Goal: Transaction & Acquisition: Purchase product/service

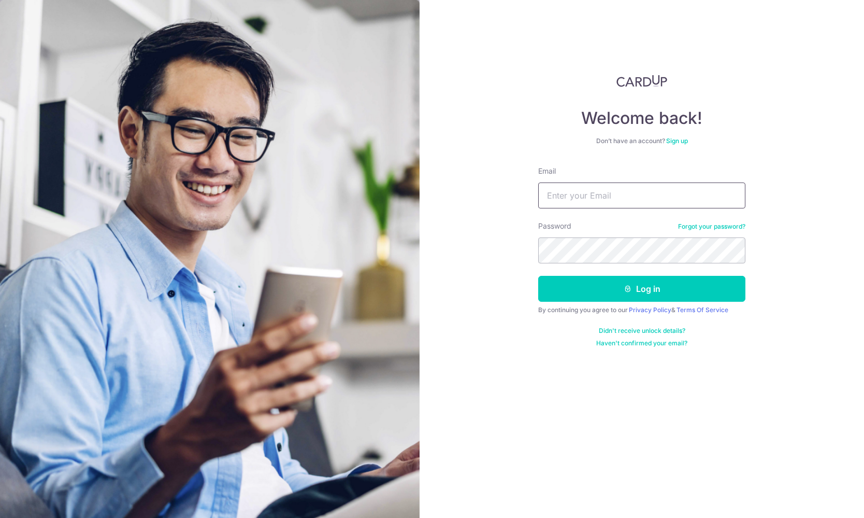
type input "[EMAIL_ADDRESS][DOMAIN_NAME]"
click at [642, 289] on button "Log in" at bounding box center [641, 289] width 207 height 26
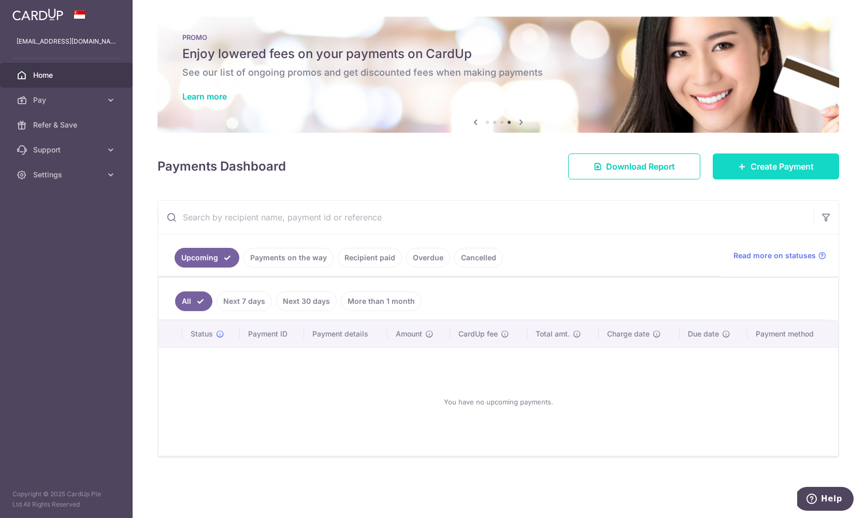
click at [745, 166] on icon at bounding box center [742, 166] width 8 height 8
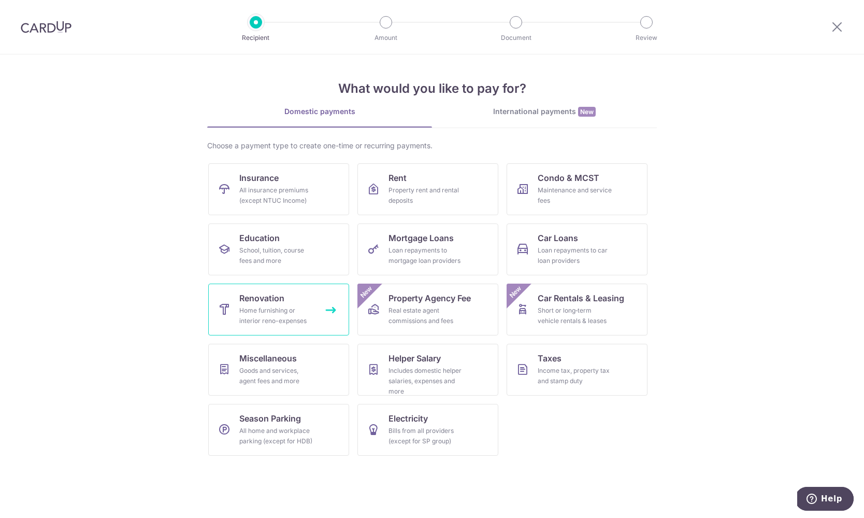
click at [261, 294] on span "Renovation" at bounding box center [261, 298] width 45 height 12
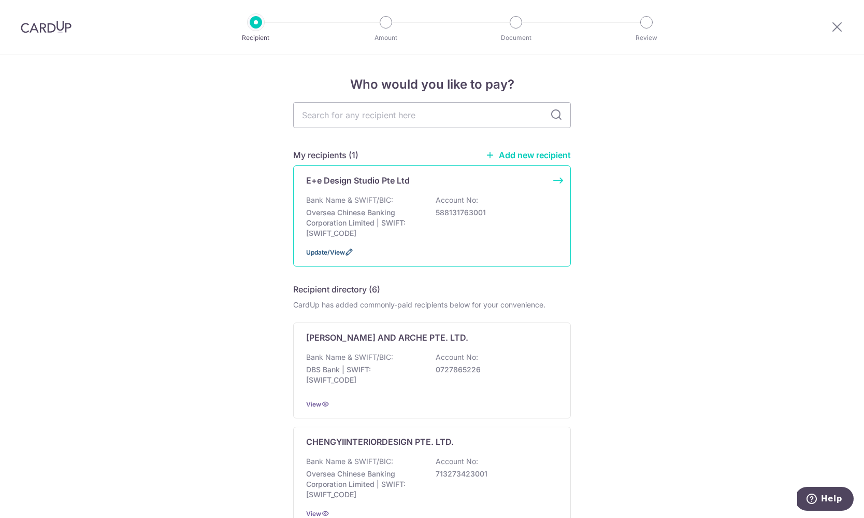
click at [336, 251] on span "Update/View" at bounding box center [325, 252] width 39 height 8
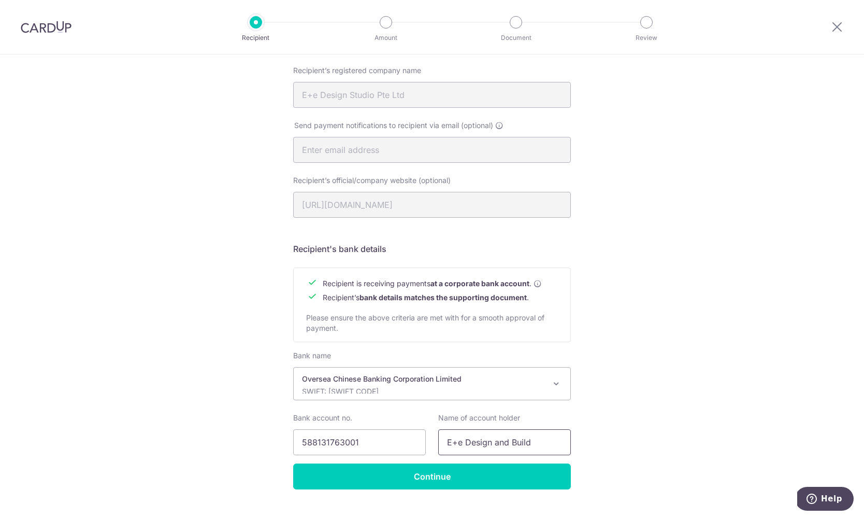
scroll to position [280, 0]
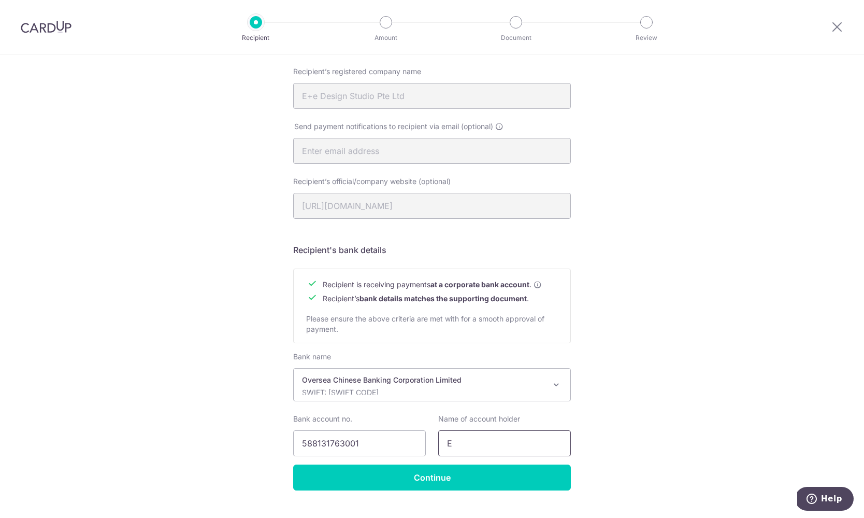
drag, startPoint x: 536, startPoint y: 444, endPoint x: 432, endPoint y: 436, distance: 104.4
click at [432, 436] on div "Name of account holder E" at bounding box center [504, 435] width 145 height 42
type input "+"
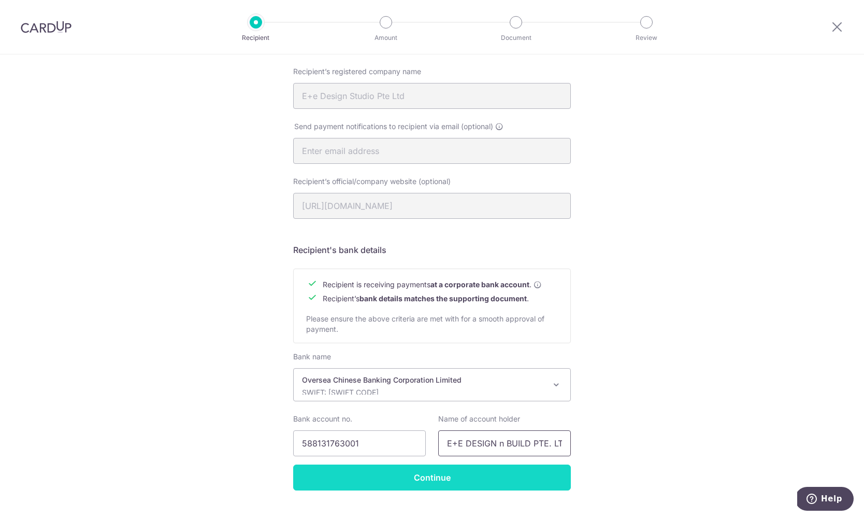
type input "E+E DESIGN n BUILD PTE. LTD"
click at [428, 477] on form "Recipient’s company details Recipient is receiving payments for home furnishing…" at bounding box center [432, 175] width 278 height 629
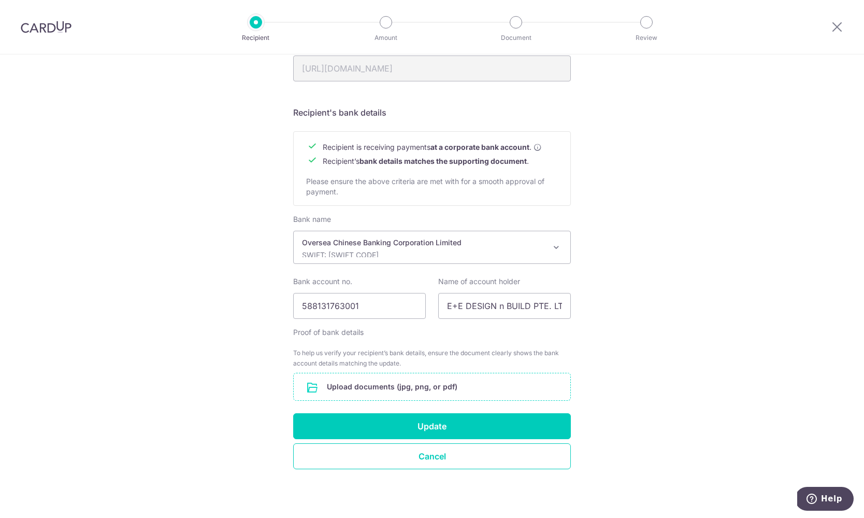
scroll to position [418, 0]
click at [390, 387] on input "file" at bounding box center [432, 386] width 277 height 27
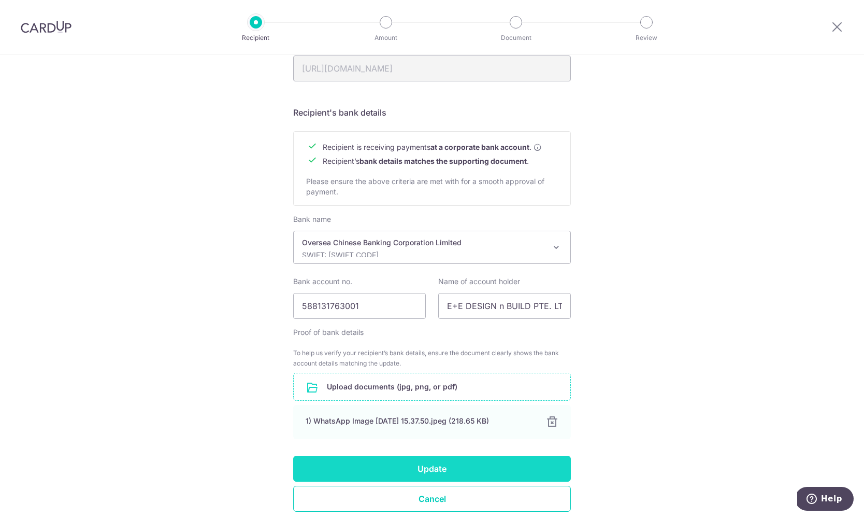
click at [413, 463] on button "Update" at bounding box center [432, 469] width 278 height 26
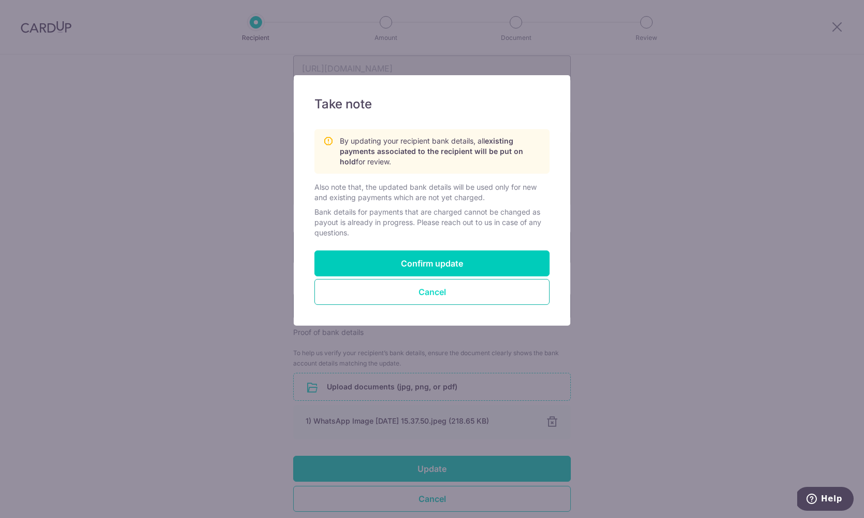
click at [467, 299] on button "Cancel" at bounding box center [432, 292] width 235 height 26
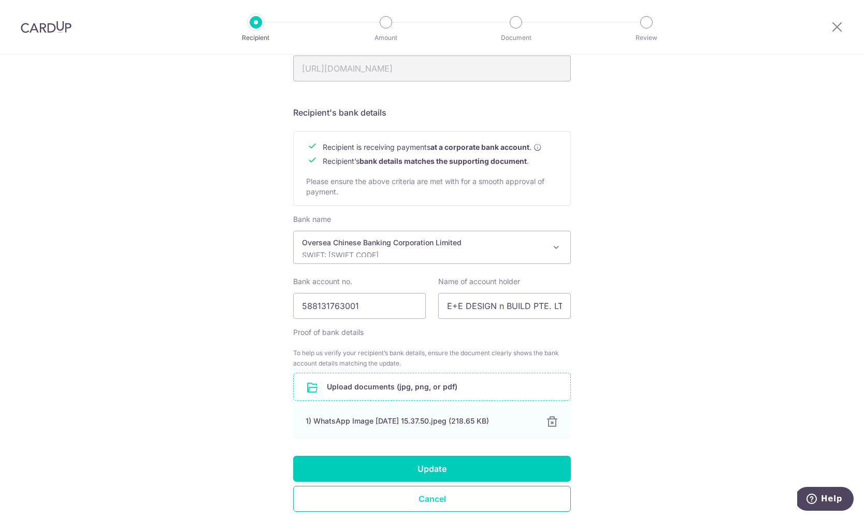
click at [429, 499] on button "Cancel" at bounding box center [432, 499] width 278 height 26
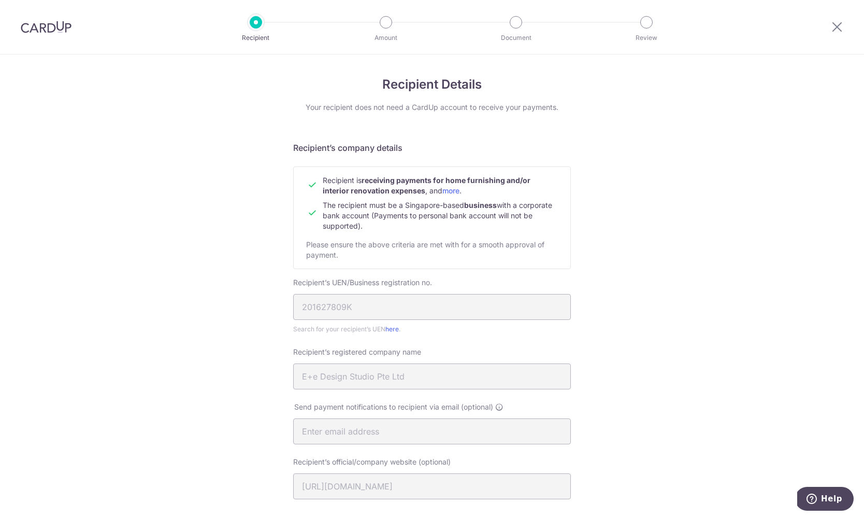
click at [42, 38] on div at bounding box center [46, 27] width 92 height 54
click at [51, 30] on img at bounding box center [46, 27] width 51 height 12
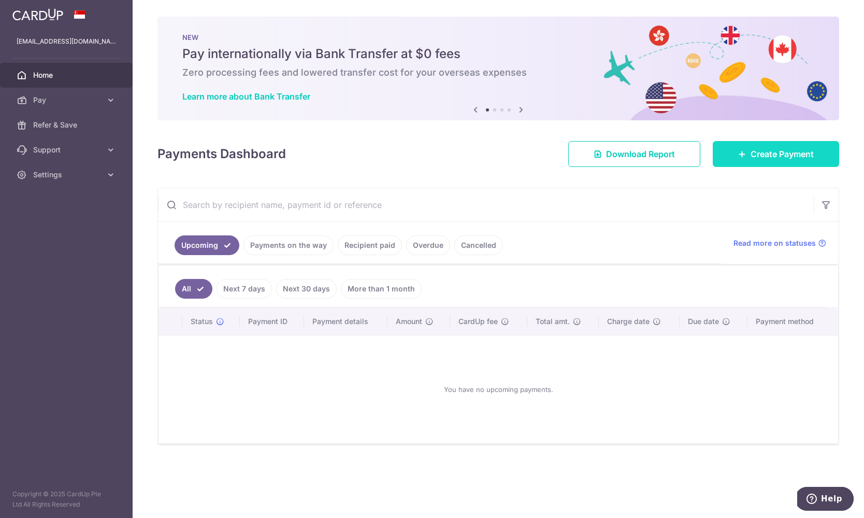
click at [768, 161] on link "Create Payment" at bounding box center [776, 154] width 126 height 26
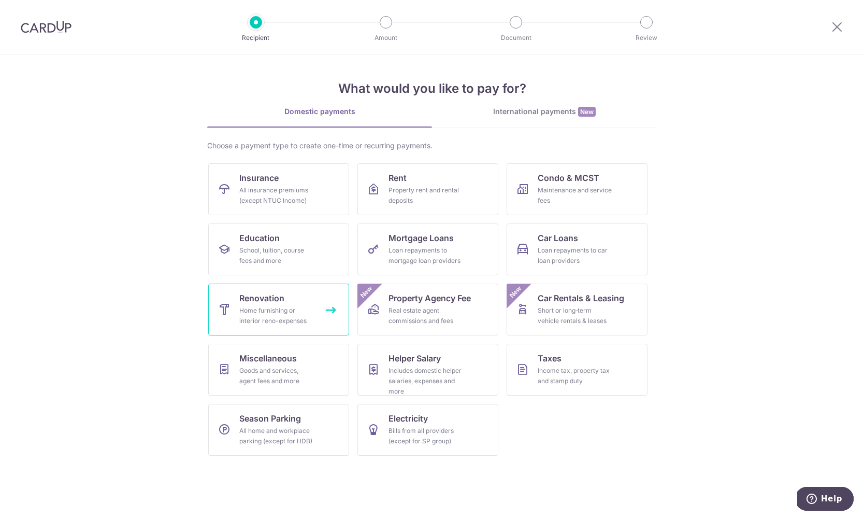
click at [261, 309] on div "Home furnishing or interior reno-expenses" at bounding box center [276, 315] width 75 height 21
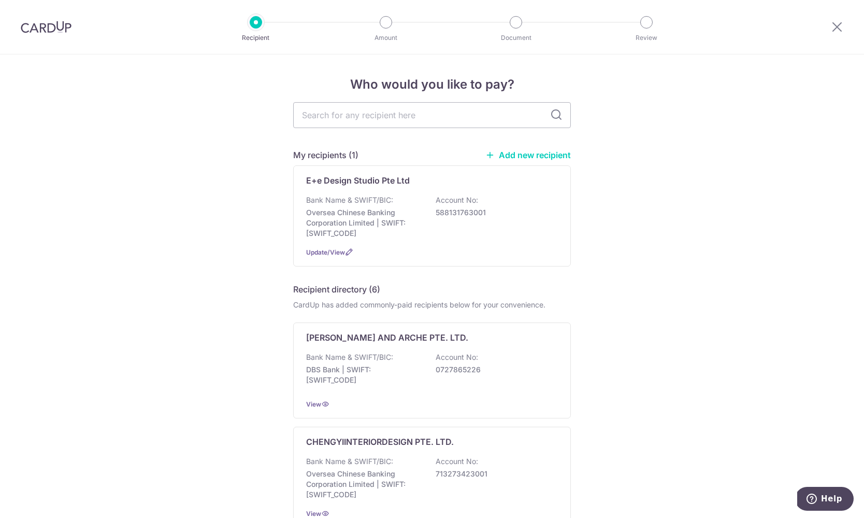
click at [530, 155] on link "Add new recipient" at bounding box center [529, 155] width 86 height 10
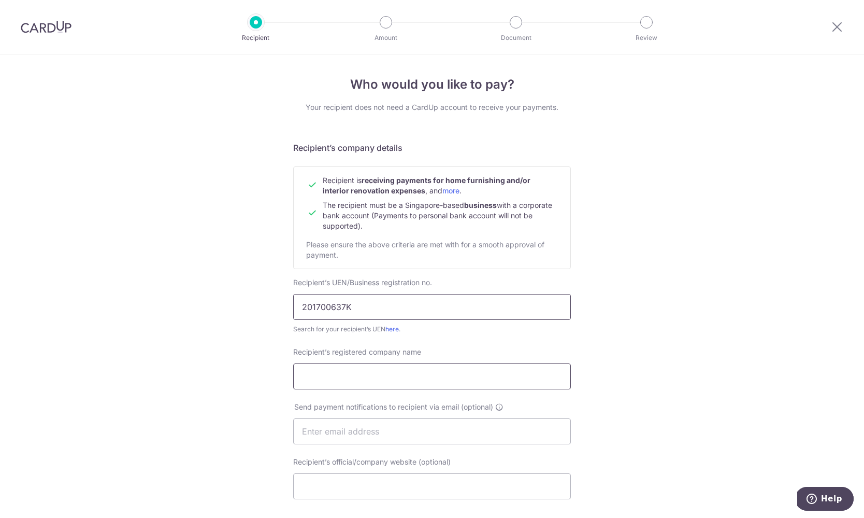
type input "201700637K"
type input "E+E DESIGN n BUILD PTE. LTD."
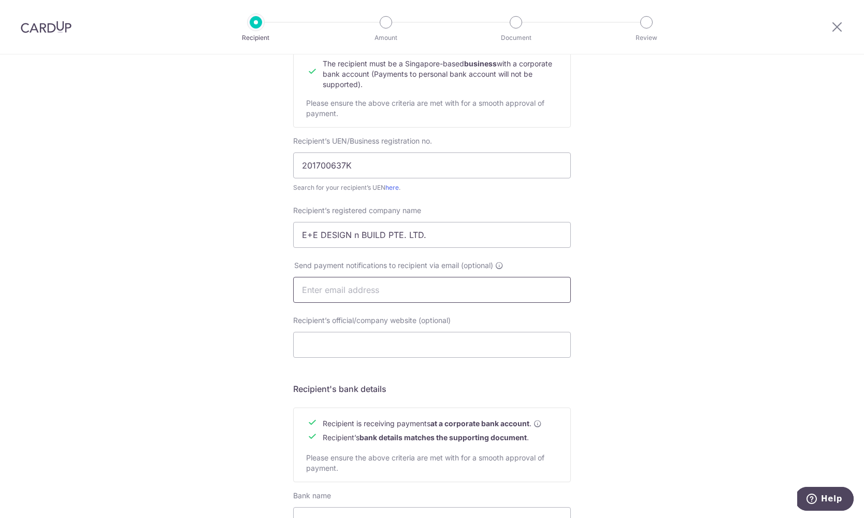
scroll to position [159, 0]
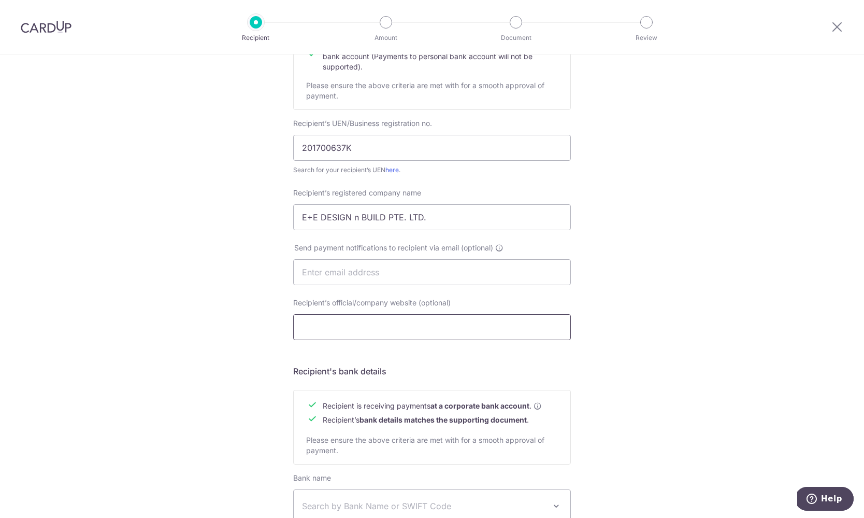
paste input "https://www.eedb.com.sg"
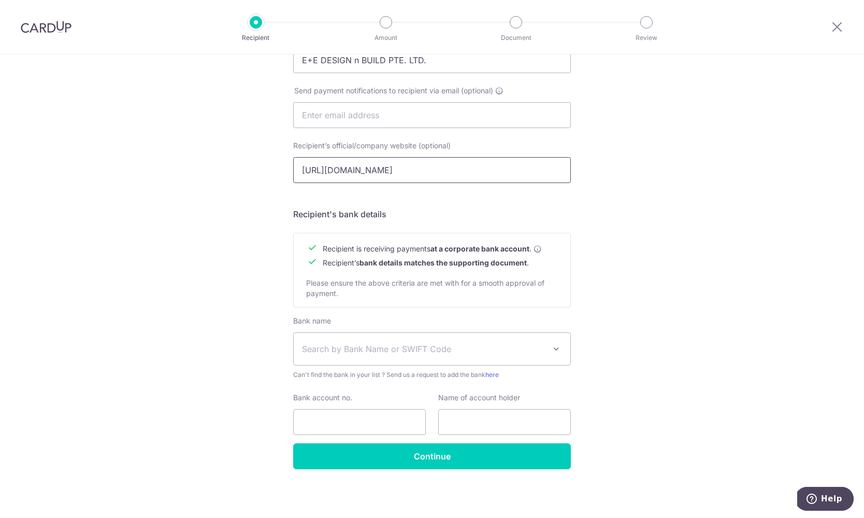
type input "https://www.eedb.com.sg"
click at [473, 350] on span "Search by Bank Name or SWIFT Code" at bounding box center [424, 349] width 244 height 12
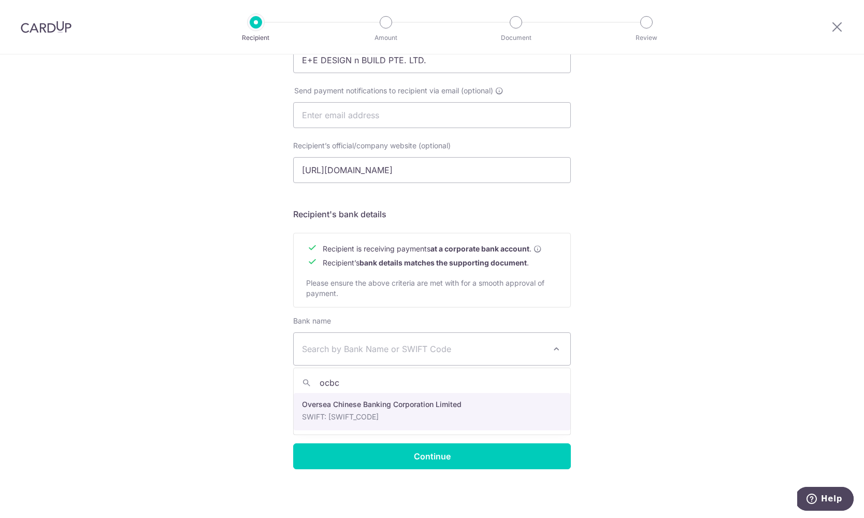
type input "ocbc"
select select "12"
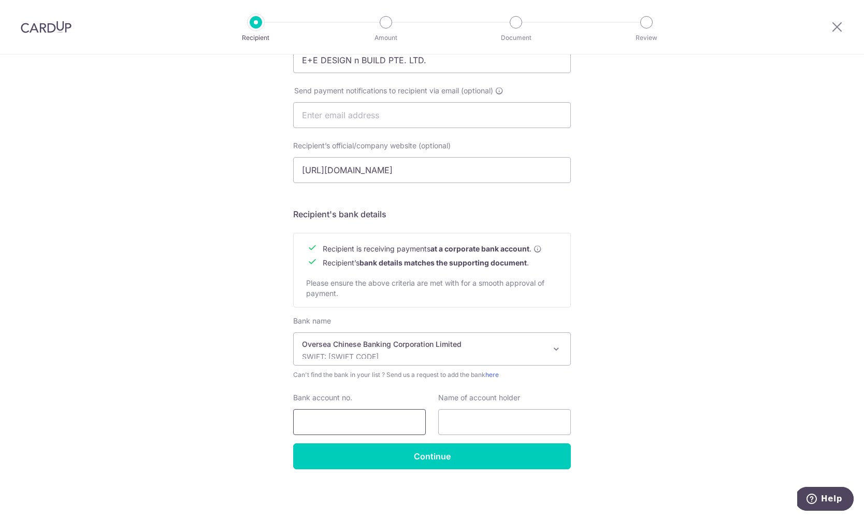
click at [350, 414] on input "Bank account no." at bounding box center [359, 422] width 133 height 26
type input "588131763001"
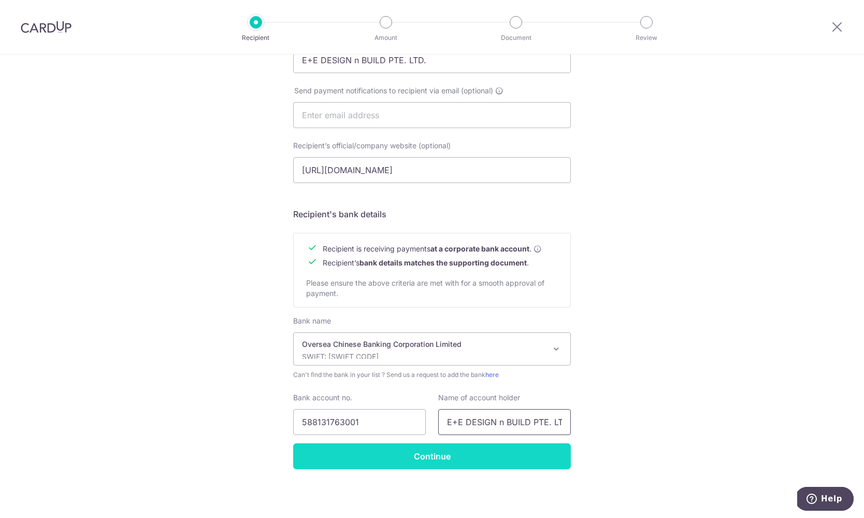
type input "E+E DESIGN n BUILD PTE. LTD."
click at [430, 458] on input "Continue" at bounding box center [432, 456] width 278 height 26
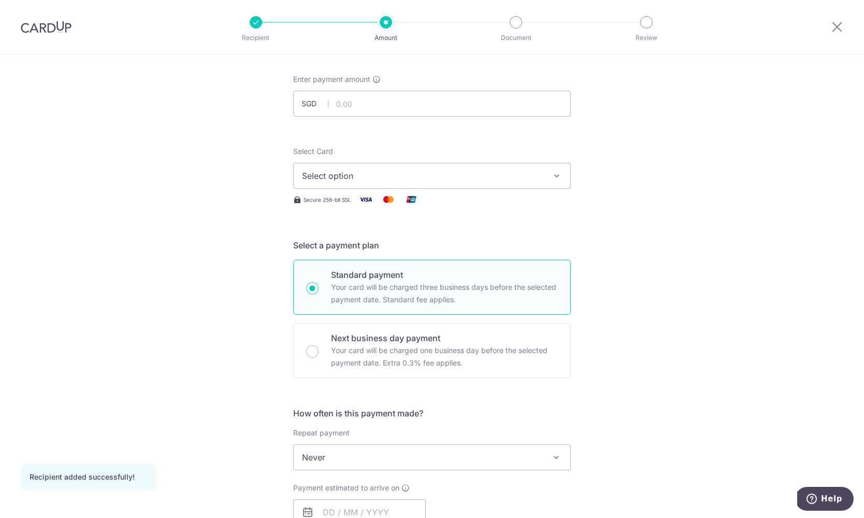
scroll to position [52, 0]
click at [469, 101] on input "text" at bounding box center [432, 101] width 278 height 26
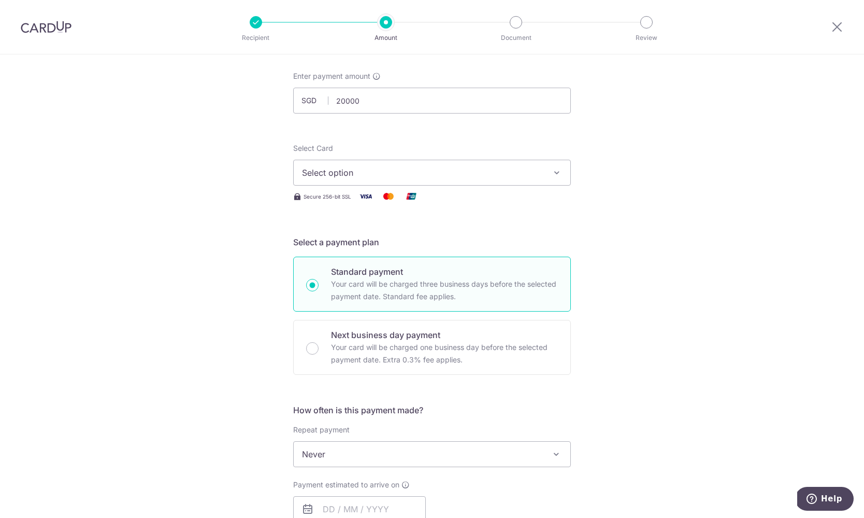
type input "20,000.00"
click at [376, 74] on icon at bounding box center [377, 76] width 8 height 8
click at [354, 164] on button "Select option" at bounding box center [432, 173] width 278 height 26
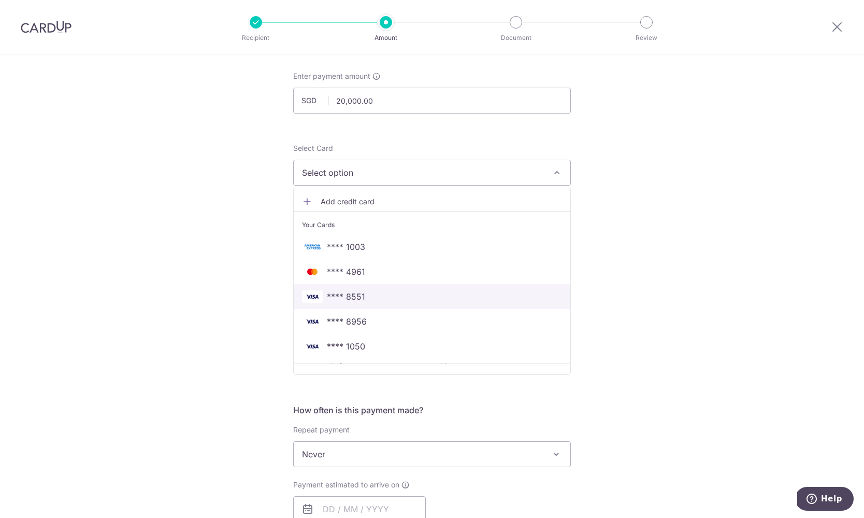
click at [380, 303] on link "**** 8551" at bounding box center [432, 296] width 277 height 25
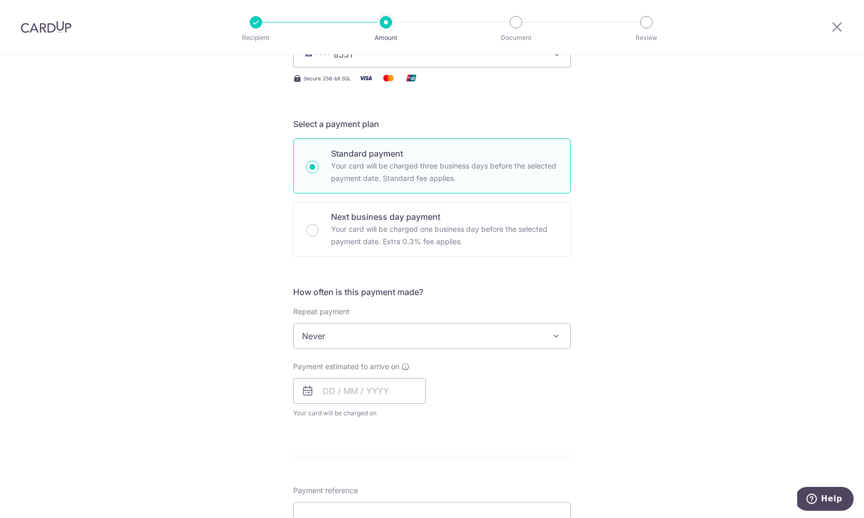
scroll to position [195, 0]
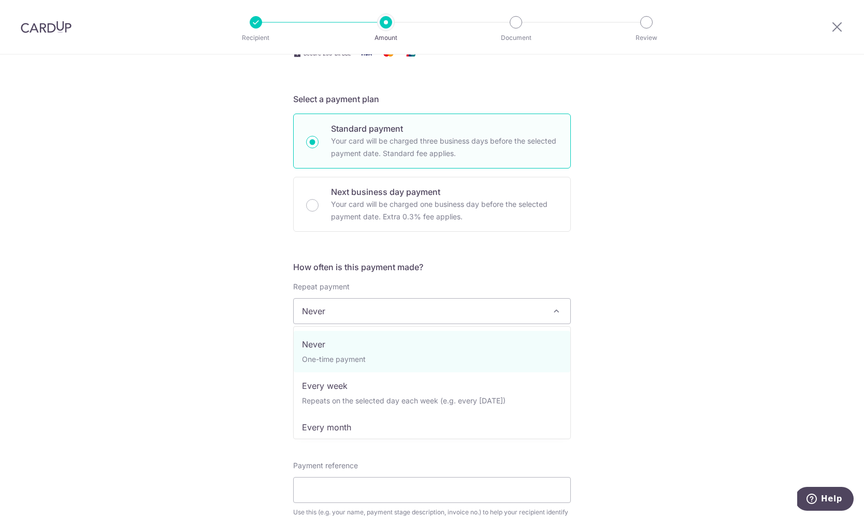
click at [488, 314] on span "Never" at bounding box center [432, 311] width 277 height 25
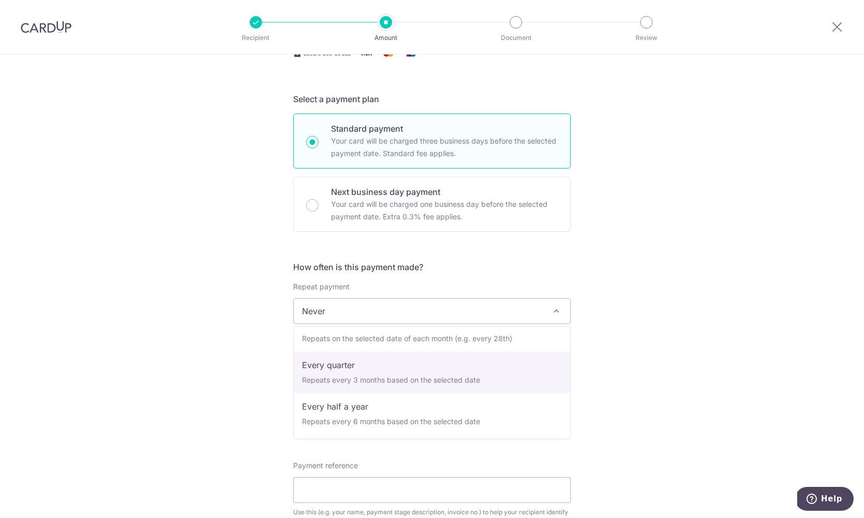
scroll to position [104, 0]
click at [634, 348] on div "Tell us more about your payment Enter payment amount SGD 20,000.00 20000.00 Rec…" at bounding box center [432, 363] width 864 height 1007
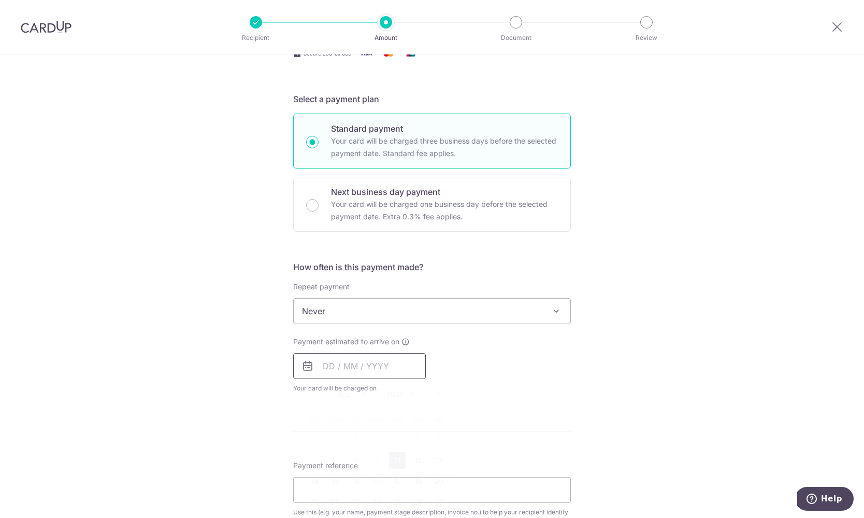
click at [374, 370] on input "text" at bounding box center [359, 366] width 133 height 26
click at [396, 461] on link "11" at bounding box center [397, 460] width 17 height 17
type input "11/09/2025"
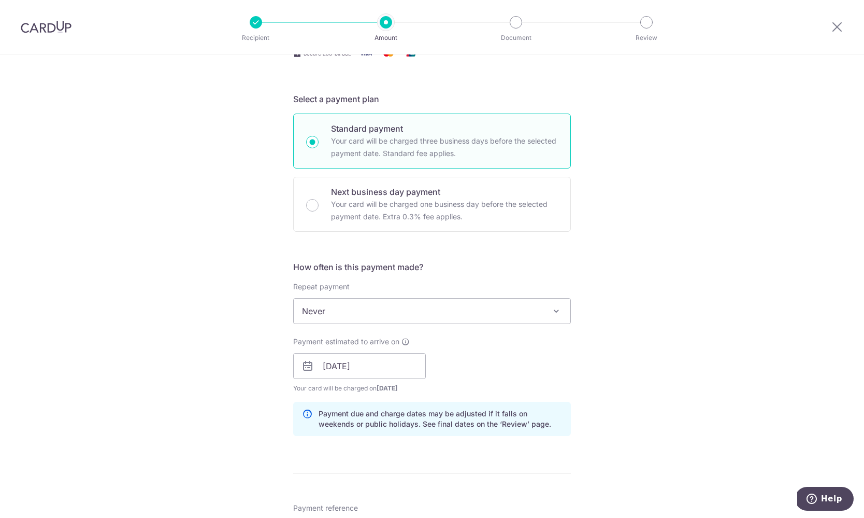
click at [570, 370] on div "Payment estimated to arrive on 11/09/2025 Prev Next Sep Oct Nov Dec 2025 2026 2…" at bounding box center [432, 364] width 290 height 57
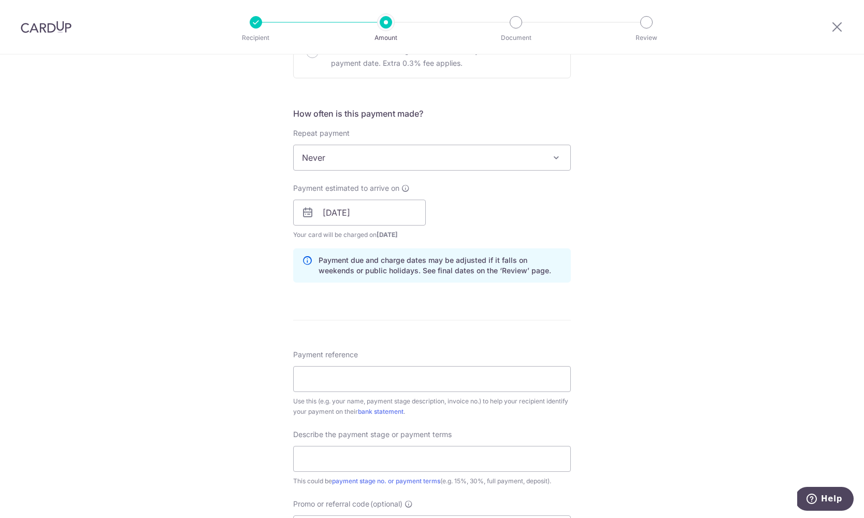
scroll to position [351, 0]
click at [439, 376] on input "Payment reference" at bounding box center [432, 376] width 278 height 26
type input "EEDB20251602QJ2007"
click at [456, 451] on input "text" at bounding box center [432, 456] width 278 height 26
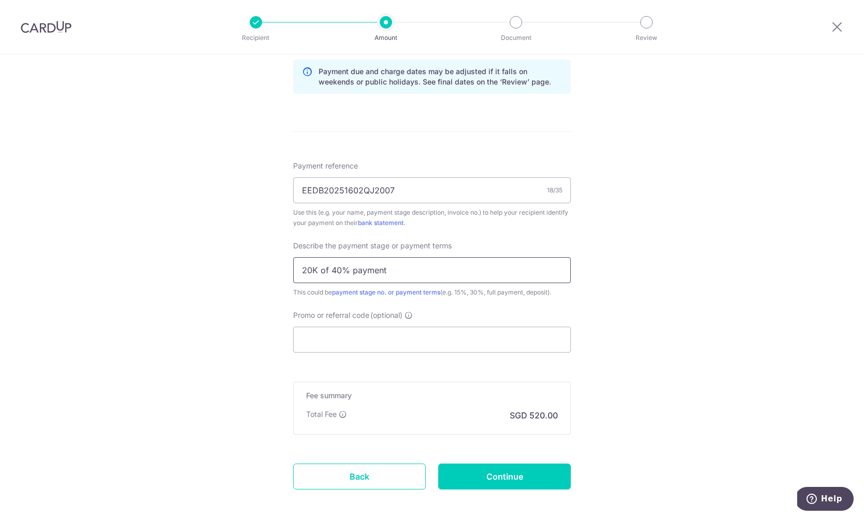
scroll to position [539, 0]
type input "20K of 40% payment"
click at [405, 336] on input "Promo or referral code (optional)" at bounding box center [432, 337] width 278 height 26
paste input "RENO25ONE"
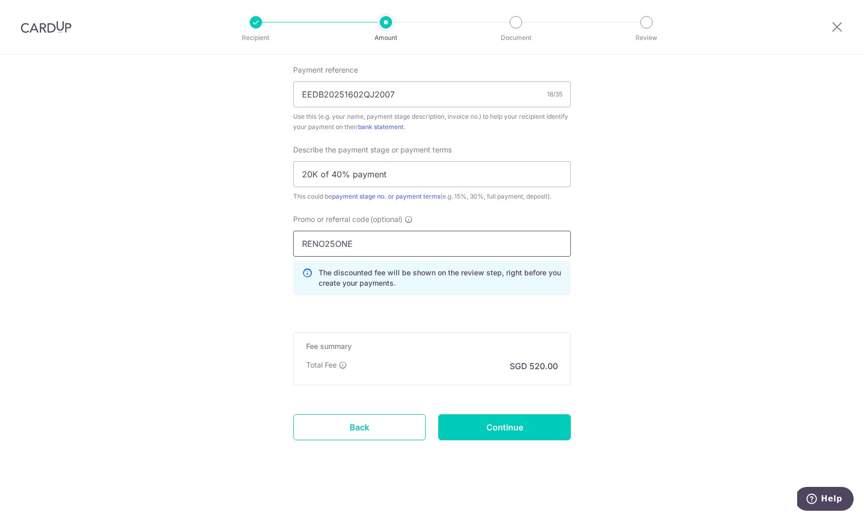
scroll to position [633, 0]
type input "RENO25ONE"
click at [480, 425] on input "Continue" at bounding box center [504, 427] width 133 height 26
type input "Create Schedule"
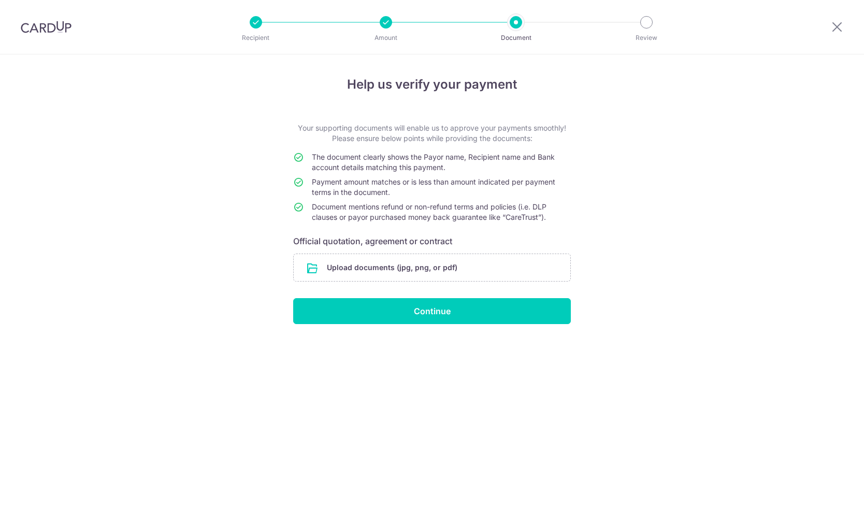
click at [423, 259] on input "file" at bounding box center [432, 267] width 277 height 27
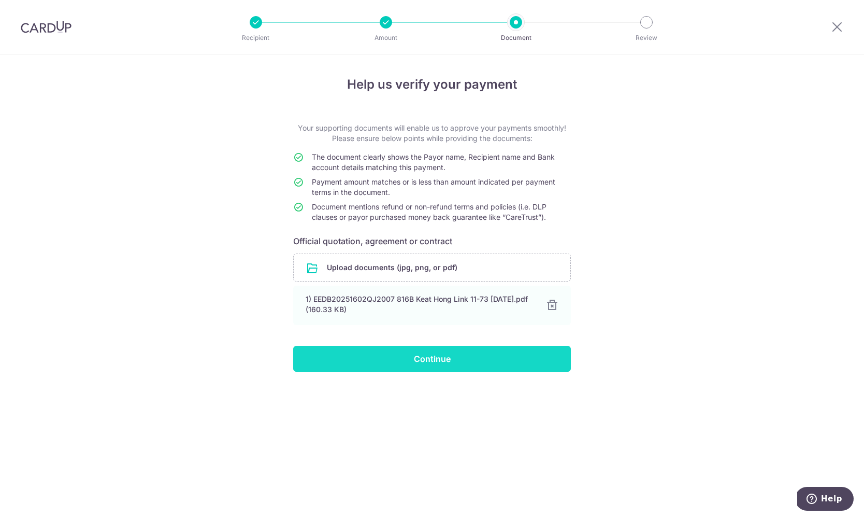
click at [515, 358] on input "Continue" at bounding box center [432, 359] width 278 height 26
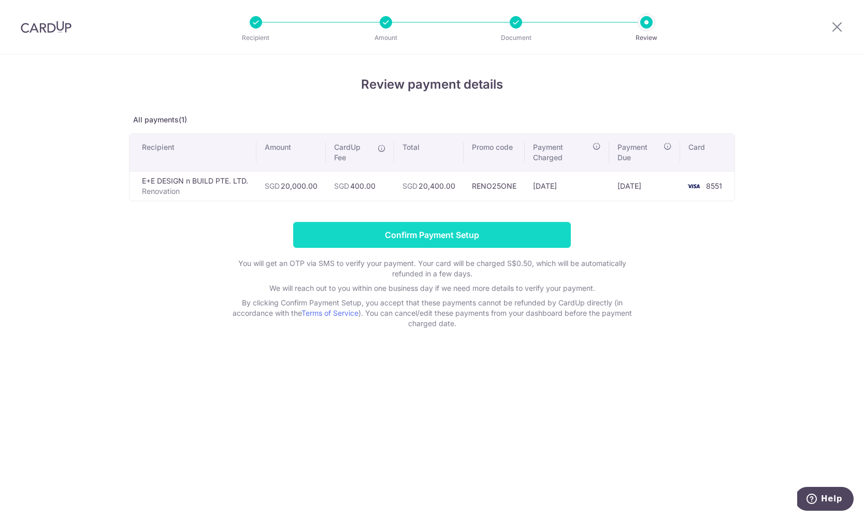
click at [467, 238] on input "Confirm Payment Setup" at bounding box center [432, 235] width 278 height 26
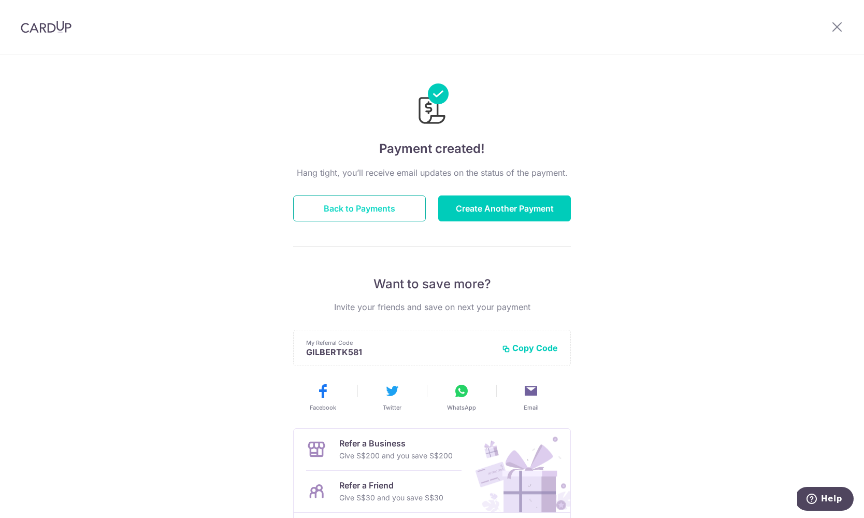
click at [356, 214] on button "Back to Payments" at bounding box center [359, 208] width 133 height 26
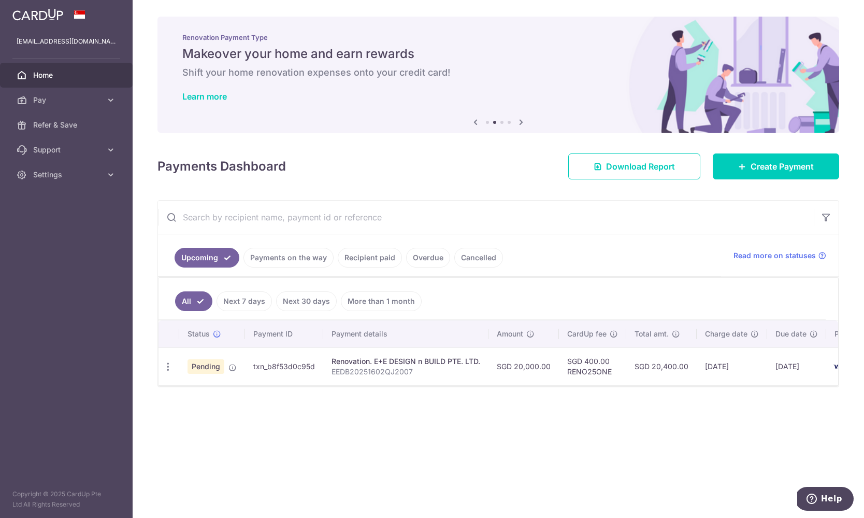
click at [442, 158] on div "Payments Dashboard Download Report Create Payment" at bounding box center [499, 164] width 682 height 30
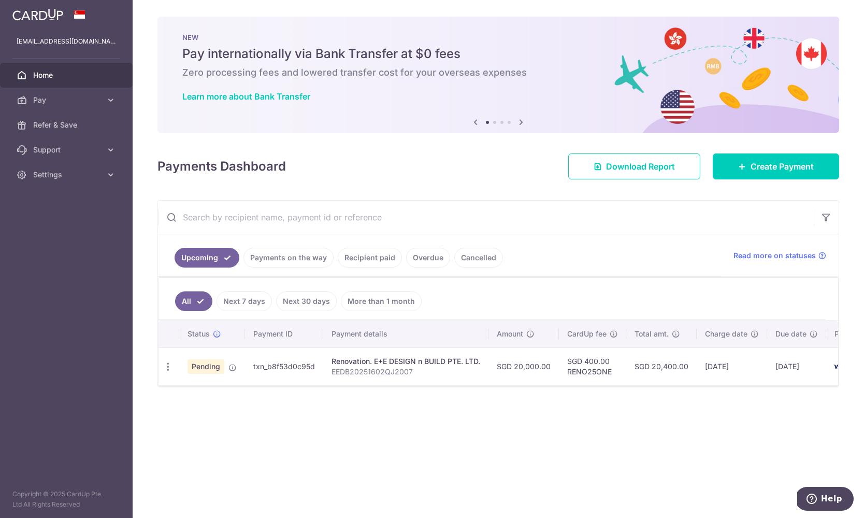
click at [48, 54] on ul "[EMAIL_ADDRESS][DOMAIN_NAME] Home Pay Payments Recipients Cards Refer & Save Su…" at bounding box center [66, 108] width 133 height 158
click at [54, 41] on p "[EMAIL_ADDRESS][DOMAIN_NAME]" at bounding box center [67, 41] width 100 height 10
click at [64, 177] on span "Settings" at bounding box center [67, 174] width 68 height 10
click at [63, 196] on span "Account" at bounding box center [67, 199] width 68 height 10
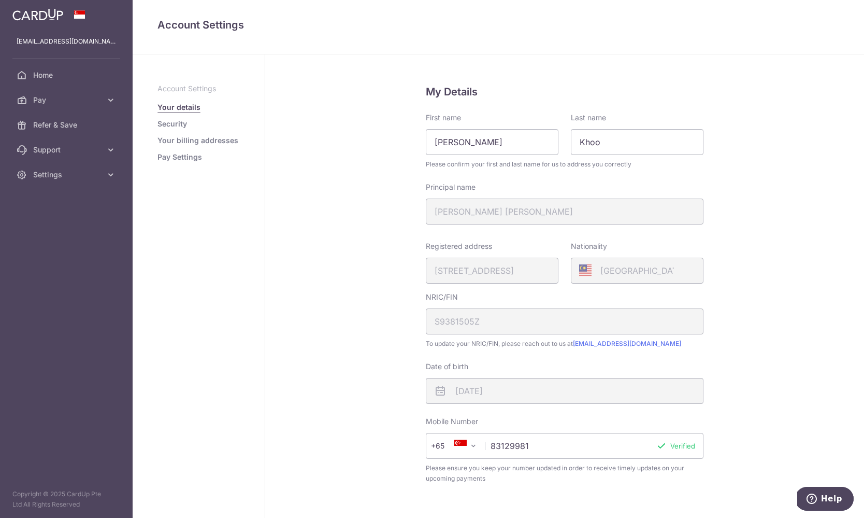
click at [187, 160] on link "Pay Settings" at bounding box center [180, 157] width 45 height 10
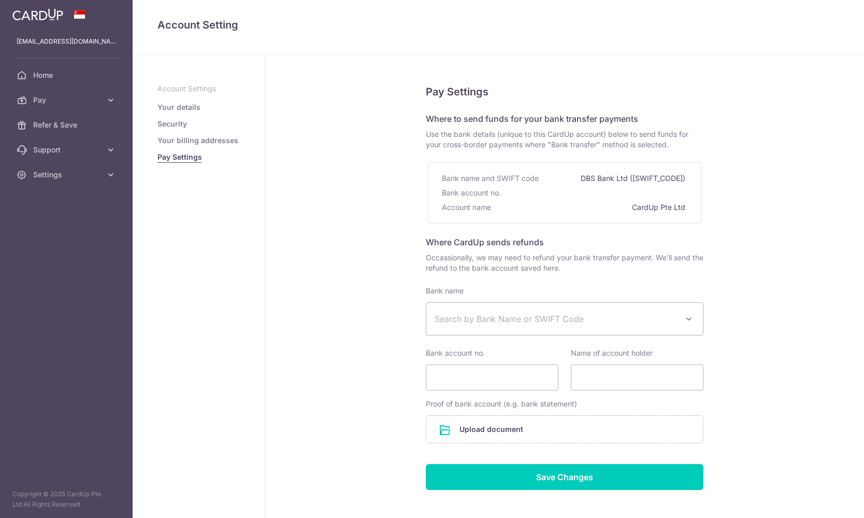
select select
click at [183, 124] on link "Security" at bounding box center [173, 124] width 30 height 10
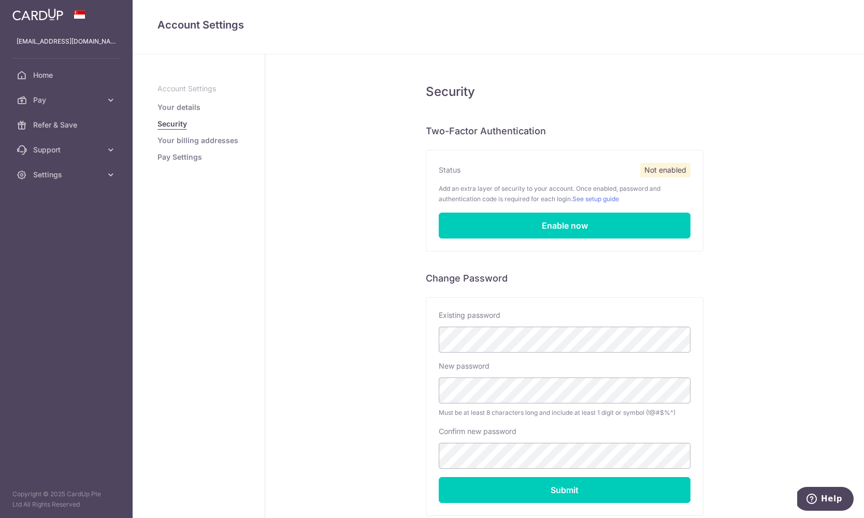
click at [187, 111] on link "Your details" at bounding box center [179, 107] width 43 height 10
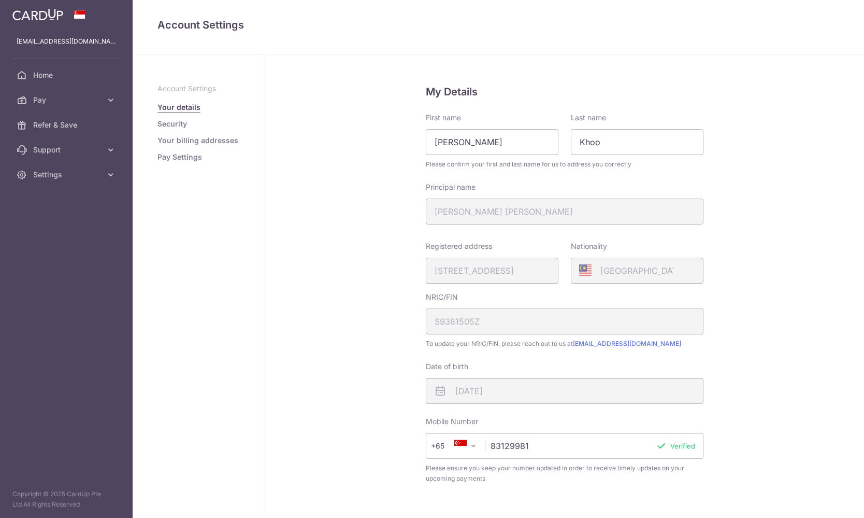
click at [187, 107] on link "Your details" at bounding box center [179, 107] width 43 height 10
click at [65, 93] on link "Pay" at bounding box center [66, 100] width 133 height 25
click at [54, 122] on span "Payments" at bounding box center [67, 125] width 68 height 10
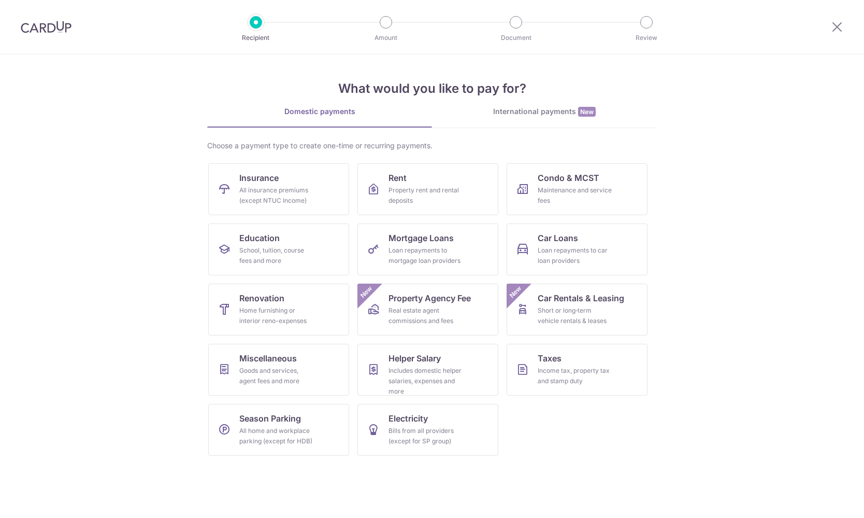
click at [56, 27] on img at bounding box center [46, 27] width 51 height 12
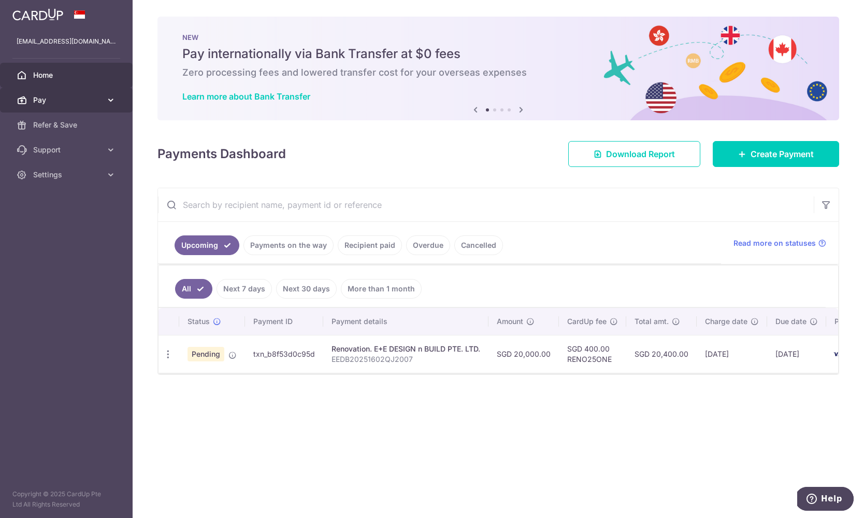
click at [62, 93] on link "Pay" at bounding box center [66, 100] width 133 height 25
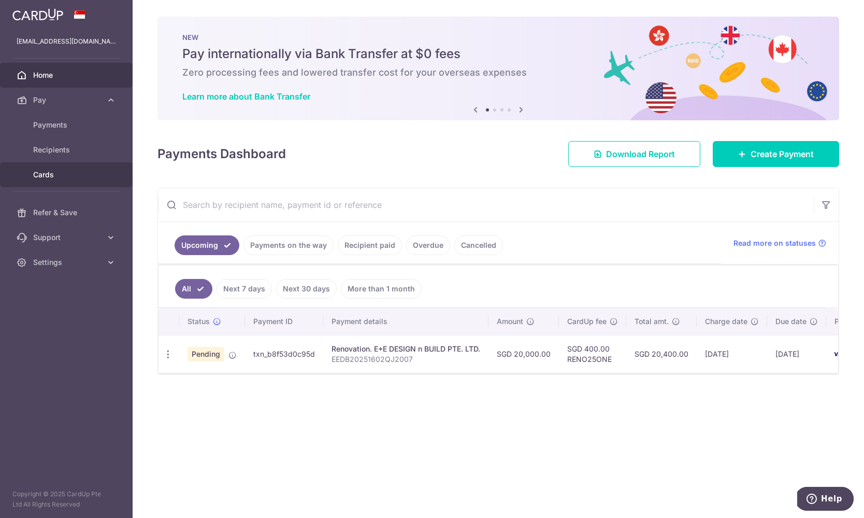
click at [40, 174] on span "Cards" at bounding box center [67, 174] width 68 height 10
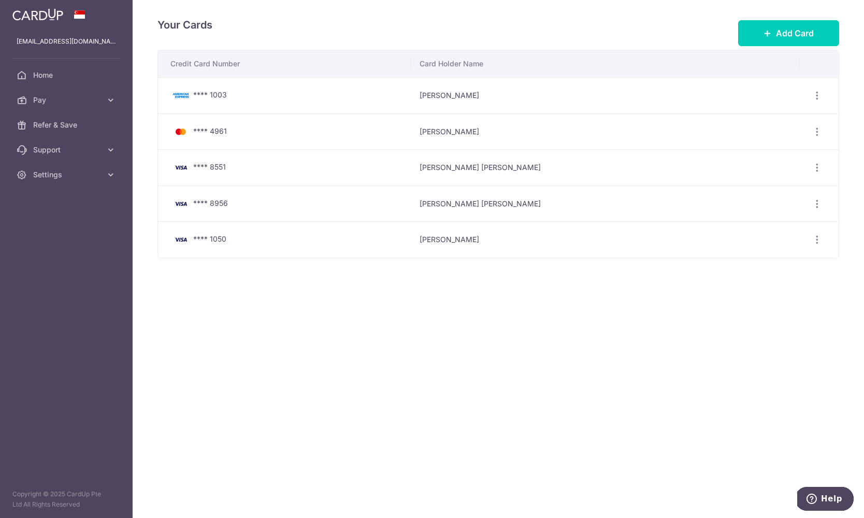
click at [340, 211] on td "**** 8956" at bounding box center [284, 204] width 253 height 36
click at [825, 204] on div "View/Edit Delete" at bounding box center [817, 203] width 19 height 19
click at [824, 204] on div "View/Edit Delete" at bounding box center [817, 203] width 19 height 19
click at [815, 204] on icon "button" at bounding box center [817, 203] width 11 height 11
click at [781, 223] on link "View/Edit" at bounding box center [772, 232] width 108 height 25
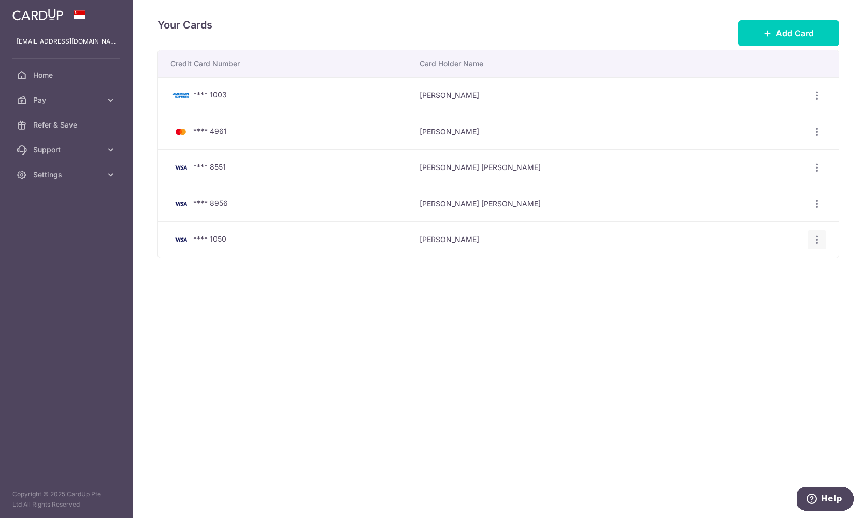
click at [818, 237] on icon "button" at bounding box center [817, 239] width 11 height 11
click at [785, 274] on link "View/Edit" at bounding box center [772, 268] width 108 height 25
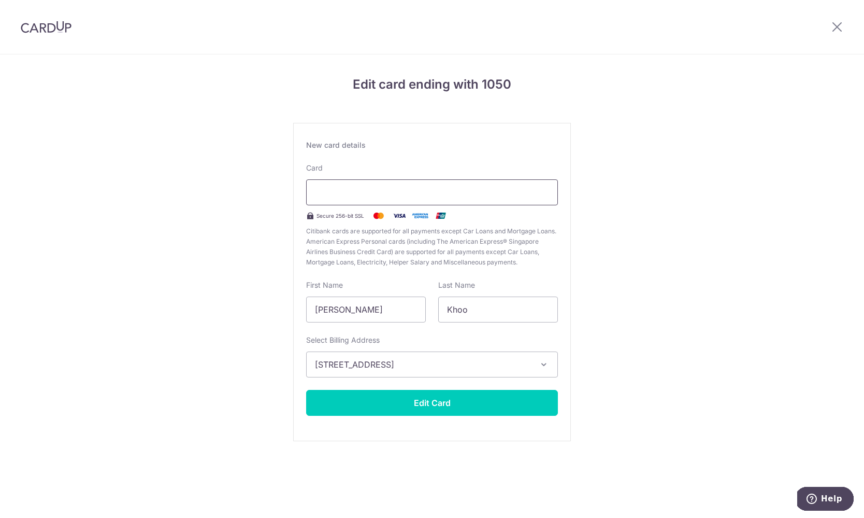
click at [443, 200] on div at bounding box center [432, 192] width 252 height 26
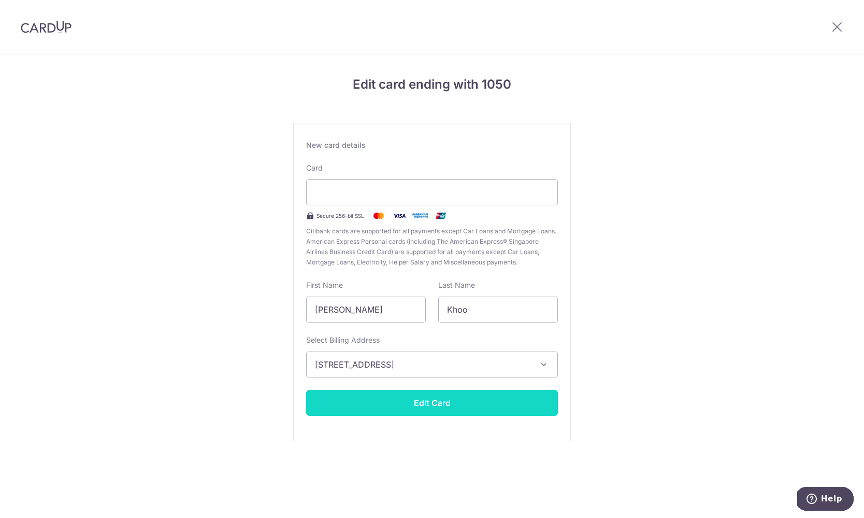
click at [463, 396] on button "Edit Card" at bounding box center [432, 403] width 252 height 26
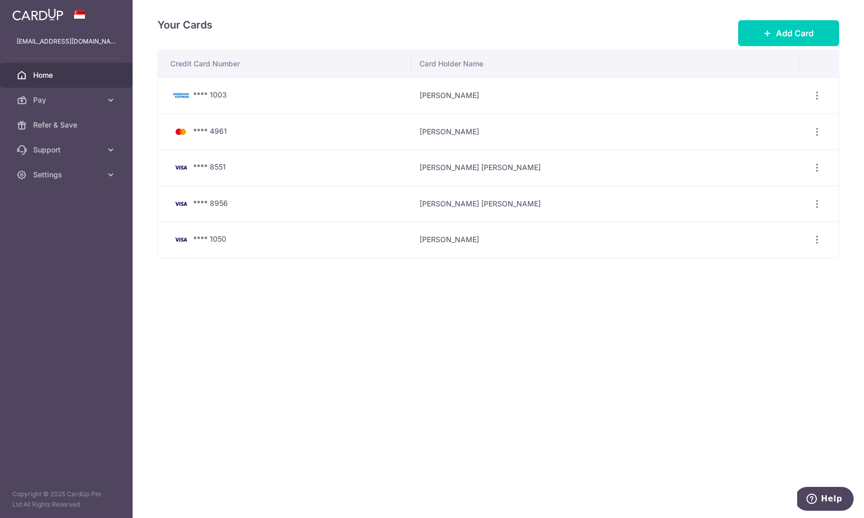
click at [32, 80] on link "Home" at bounding box center [66, 75] width 133 height 25
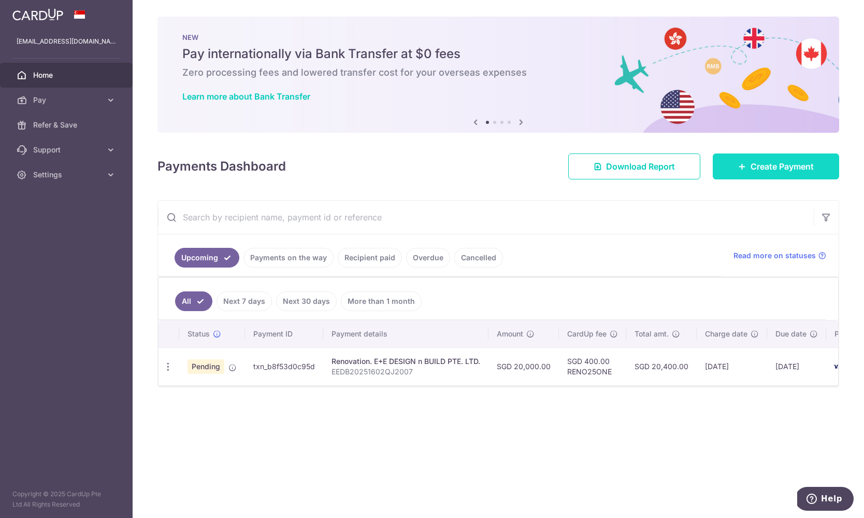
click at [728, 173] on link "Create Payment" at bounding box center [776, 166] width 126 height 26
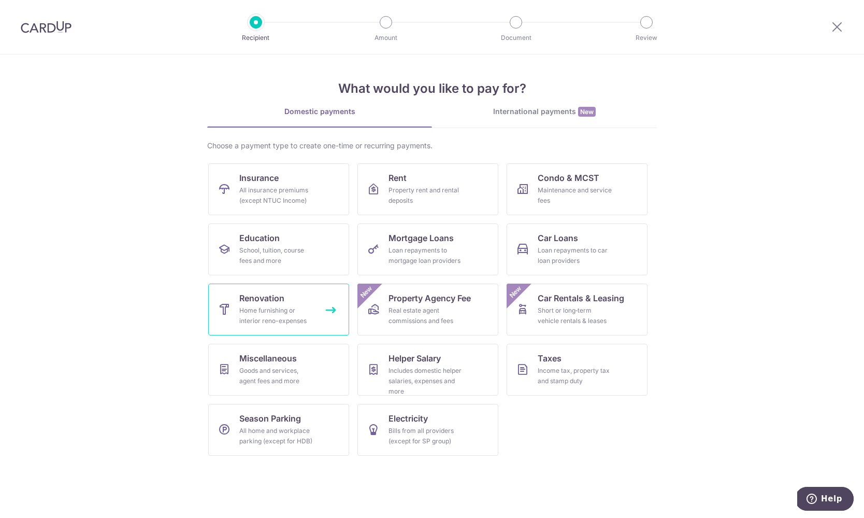
click at [294, 306] on div "Home furnishing or interior reno-expenses" at bounding box center [276, 315] width 75 height 21
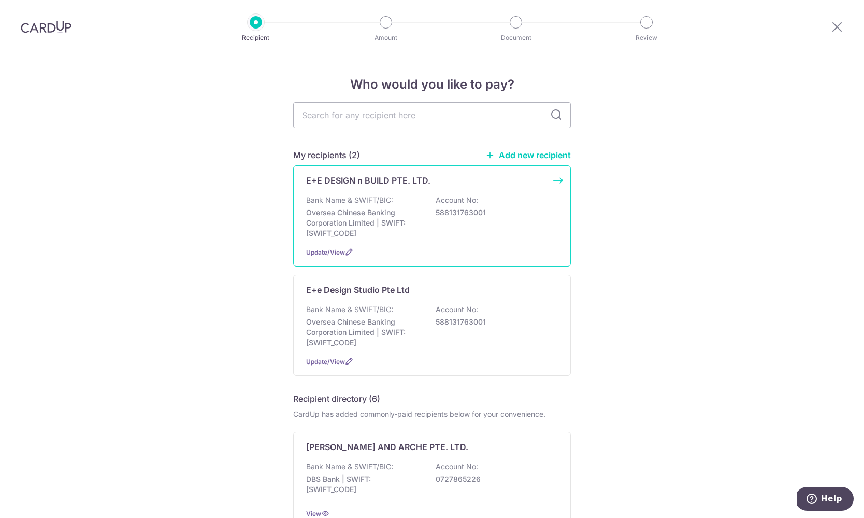
click at [336, 245] on div "E+E DESIGN n BUILD PTE. LTD. Bank Name & SWIFT/BIC: Oversea Chinese Banking Cor…" at bounding box center [432, 215] width 278 height 101
click at [343, 250] on span "Update/View" at bounding box center [325, 252] width 39 height 8
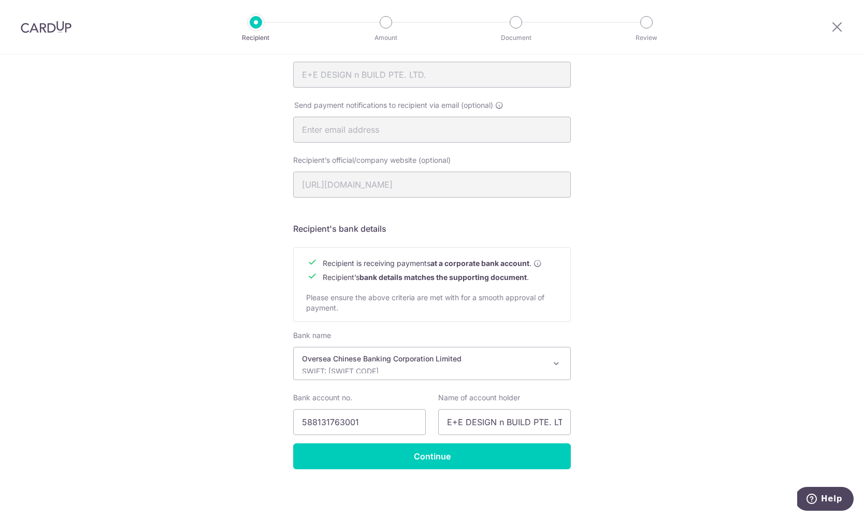
scroll to position [302, 0]
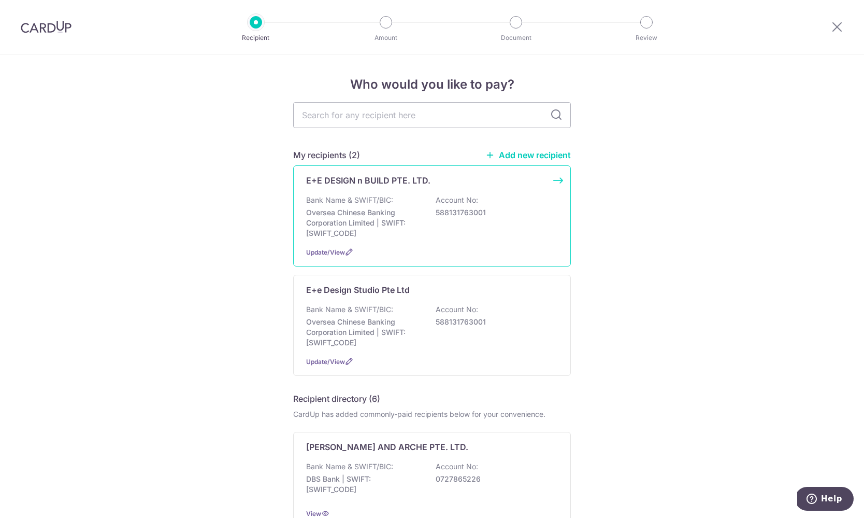
click at [501, 208] on div "Bank Name & SWIFT/BIC: Oversea Chinese Banking Corporation Limited | SWIFT: [SW…" at bounding box center [432, 217] width 252 height 44
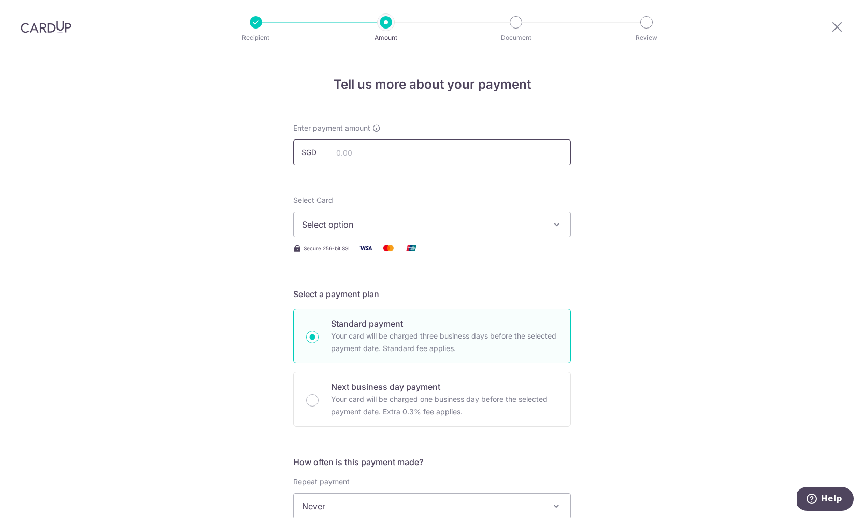
click at [491, 155] on input "text" at bounding box center [432, 152] width 278 height 26
click at [458, 148] on input "text" at bounding box center [432, 152] width 278 height 26
type input "10,000.00"
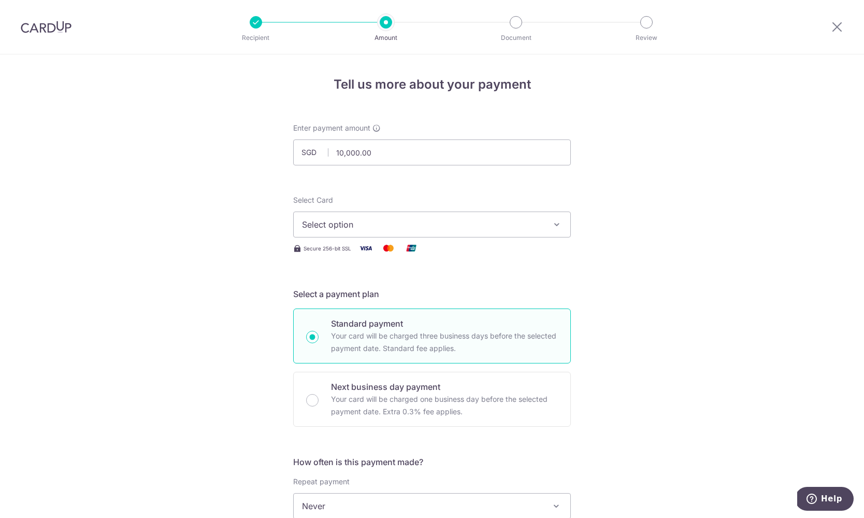
click at [366, 239] on div "Select Card Select option Add credit card Your Cards **** 1003 **** 4961 **** 8…" at bounding box center [432, 225] width 278 height 60
click at [394, 221] on span "Select option" at bounding box center [422, 224] width 241 height 12
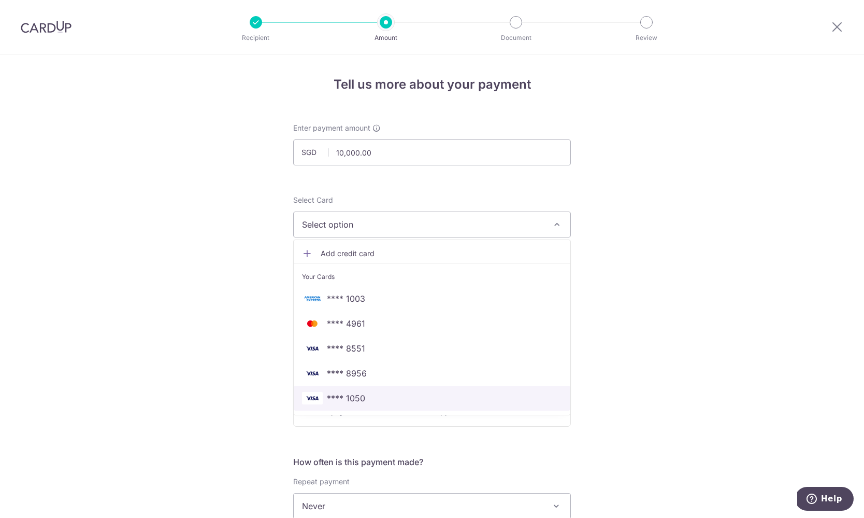
click at [363, 402] on span "**** 1050" at bounding box center [346, 398] width 38 height 12
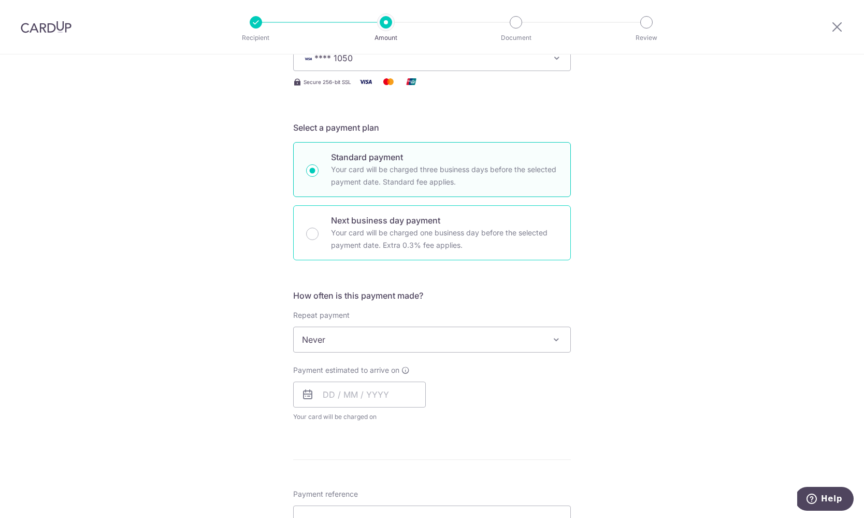
scroll to position [175, 0]
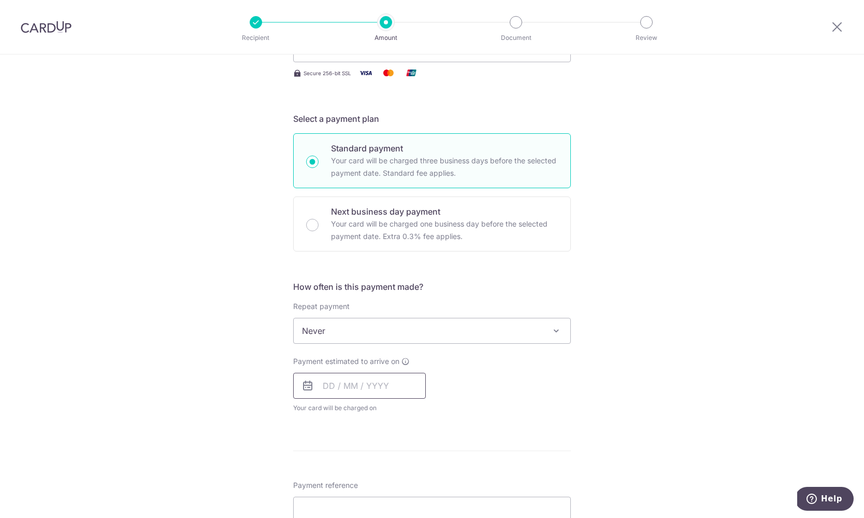
click at [366, 382] on input "text" at bounding box center [359, 386] width 133 height 26
click at [399, 478] on link "11" at bounding box center [397, 480] width 17 height 17
type input "[DATE]"
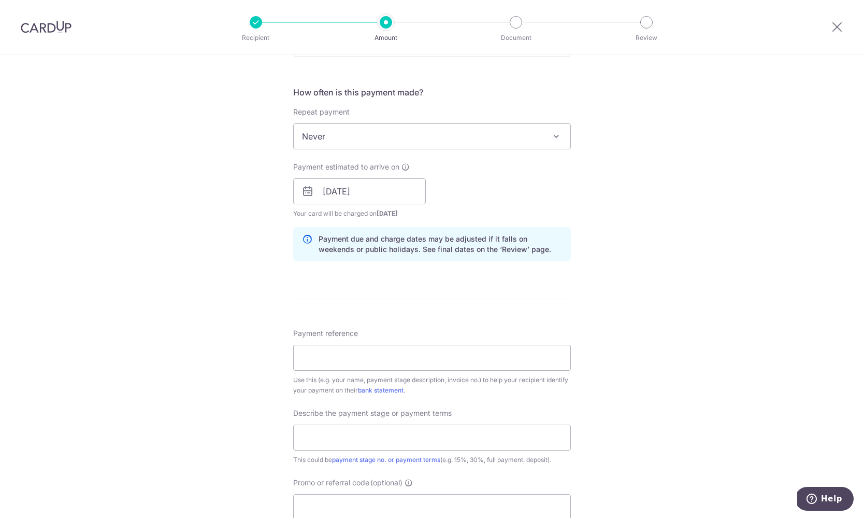
scroll to position [397, 0]
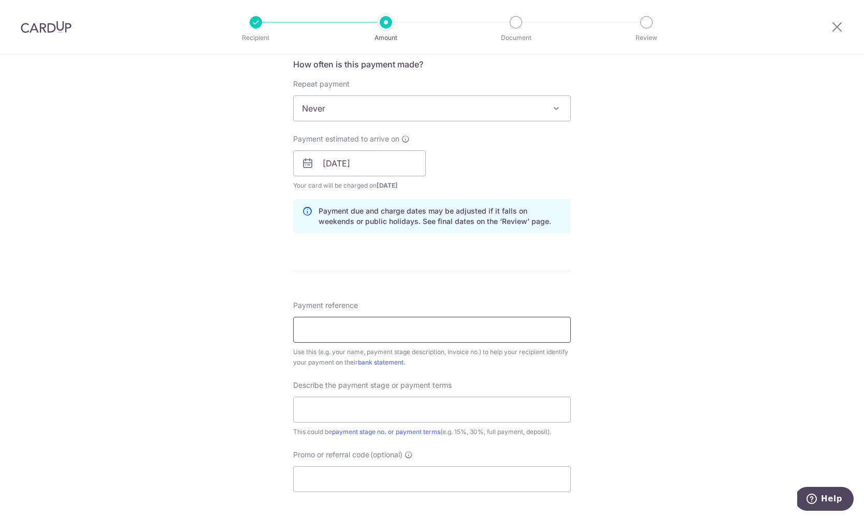
click at [410, 323] on input "Payment reference" at bounding box center [432, 330] width 278 height 26
paste input "EEDB20251602QJ2007"
type input "EEDB20251602QJ2007"
click at [339, 403] on input "text" at bounding box center [432, 409] width 278 height 26
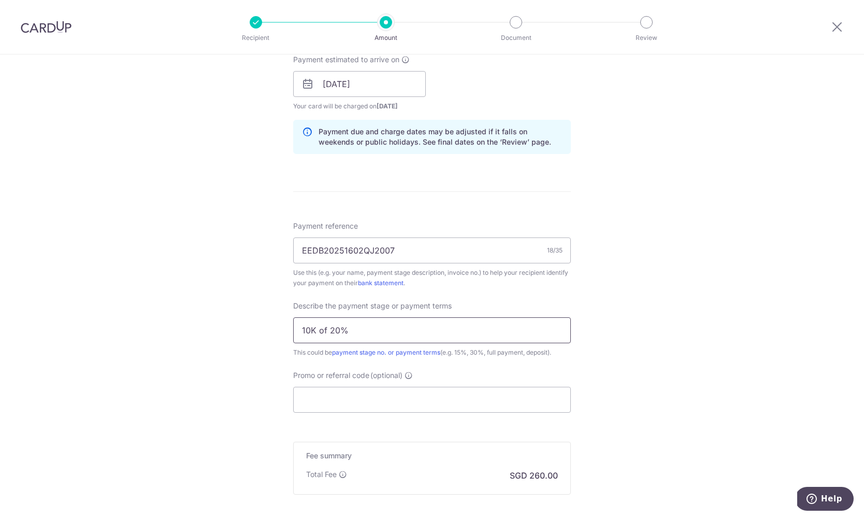
scroll to position [479, 0]
type input "10K of 20%"
click at [340, 407] on input "Promo or referral code (optional)" at bounding box center [432, 397] width 278 height 26
paste input "RENO25ONE"
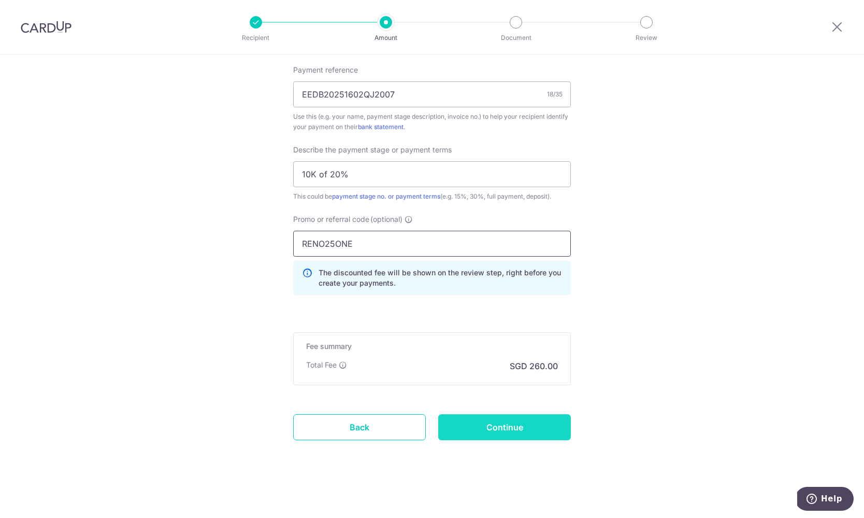
scroll to position [633, 0]
type input "RENO25ONE"
click at [493, 425] on input "Continue" at bounding box center [504, 427] width 133 height 26
type input "Create Schedule"
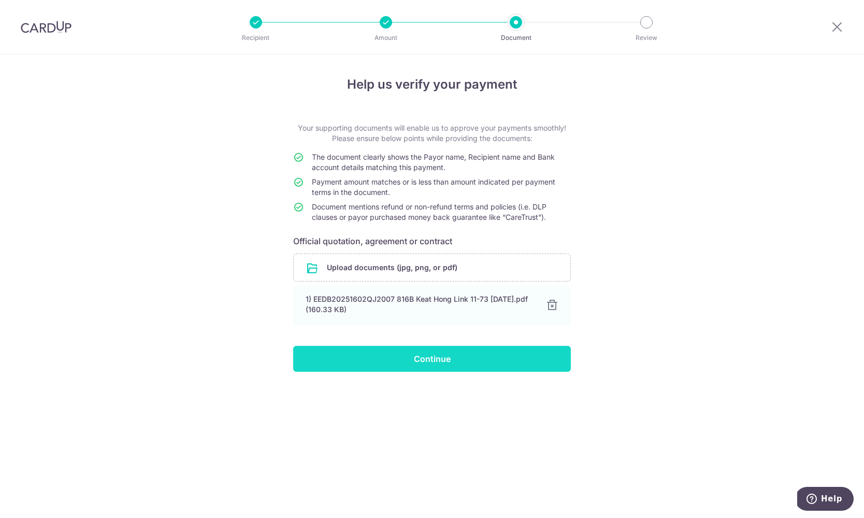
click at [412, 364] on input "Continue" at bounding box center [432, 359] width 278 height 26
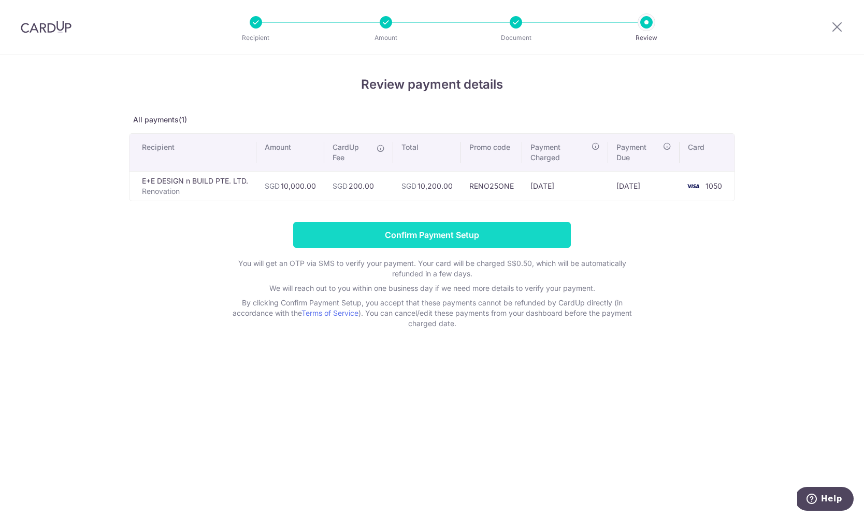
click at [438, 235] on input "Confirm Payment Setup" at bounding box center [432, 235] width 278 height 26
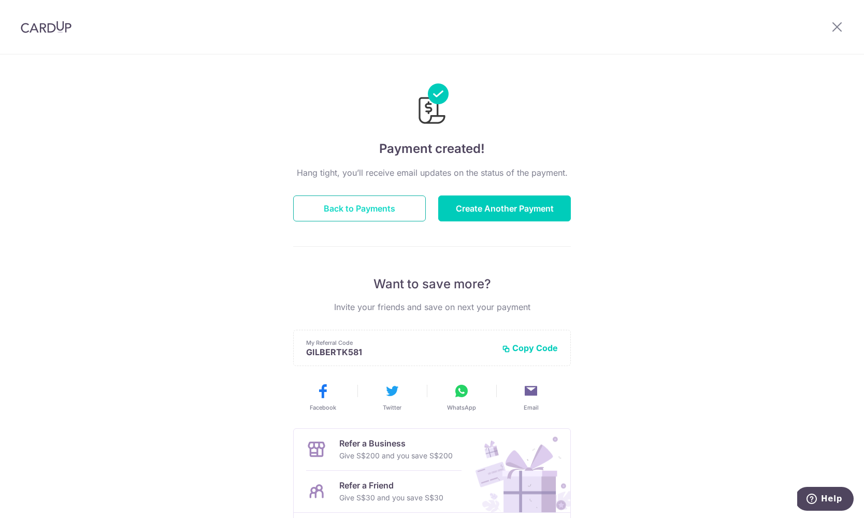
click at [388, 209] on button "Back to Payments" at bounding box center [359, 208] width 133 height 26
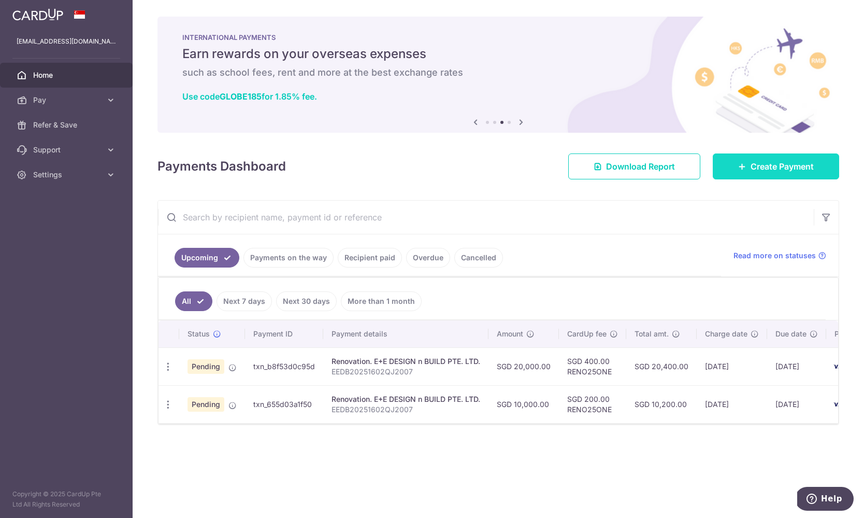
click at [815, 174] on link "Create Payment" at bounding box center [776, 166] width 126 height 26
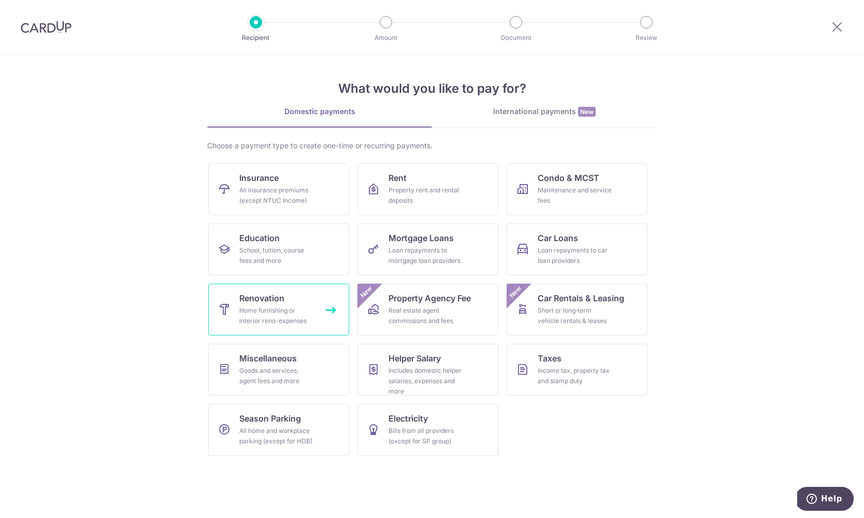
click at [278, 317] on div "Home furnishing or interior reno-expenses" at bounding box center [276, 315] width 75 height 21
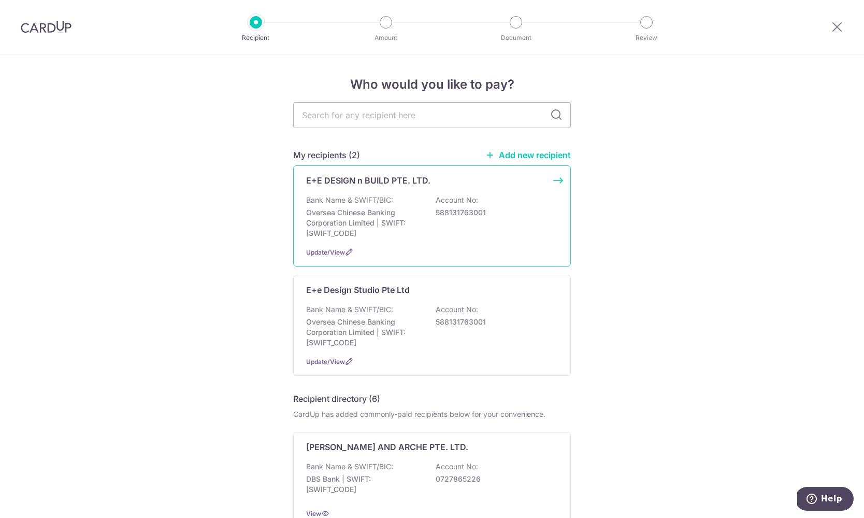
click at [397, 188] on div "E+E DESIGN n BUILD PTE. LTD. Bank Name & SWIFT/BIC: Oversea Chinese Banking Cor…" at bounding box center [432, 215] width 278 height 101
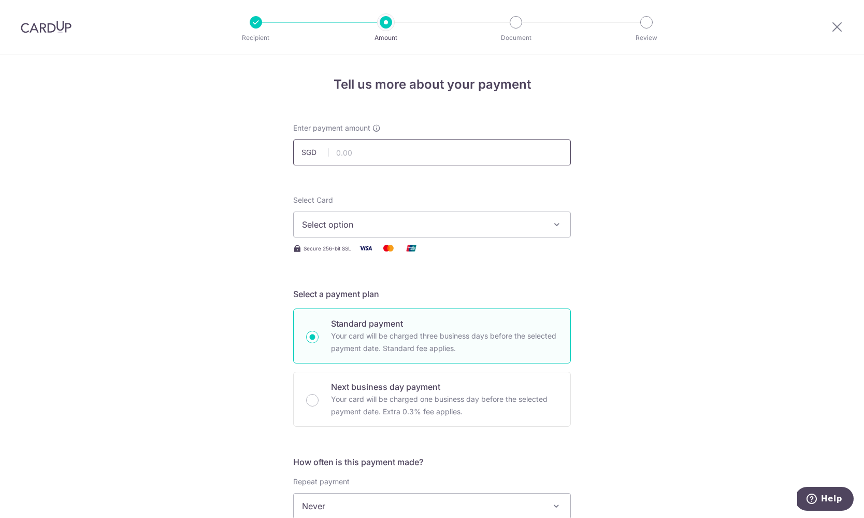
click at [398, 153] on input "text" at bounding box center [432, 152] width 278 height 26
type input "13,075.00"
click at [395, 232] on button "Select option" at bounding box center [432, 224] width 278 height 26
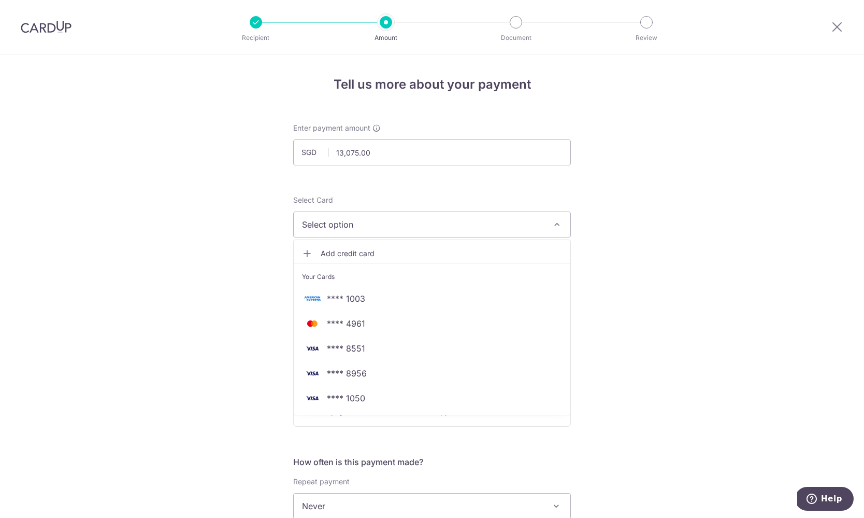
click at [392, 250] on span "Add credit card" at bounding box center [441, 253] width 241 height 10
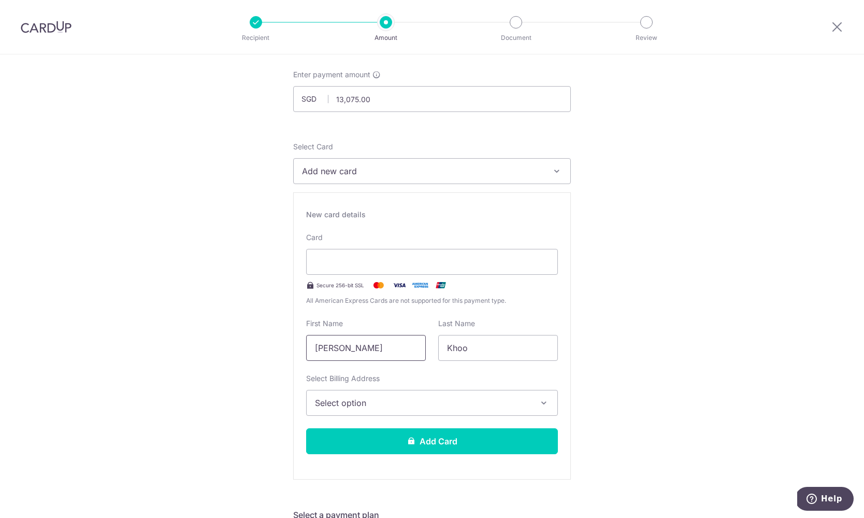
scroll to position [58, 0]
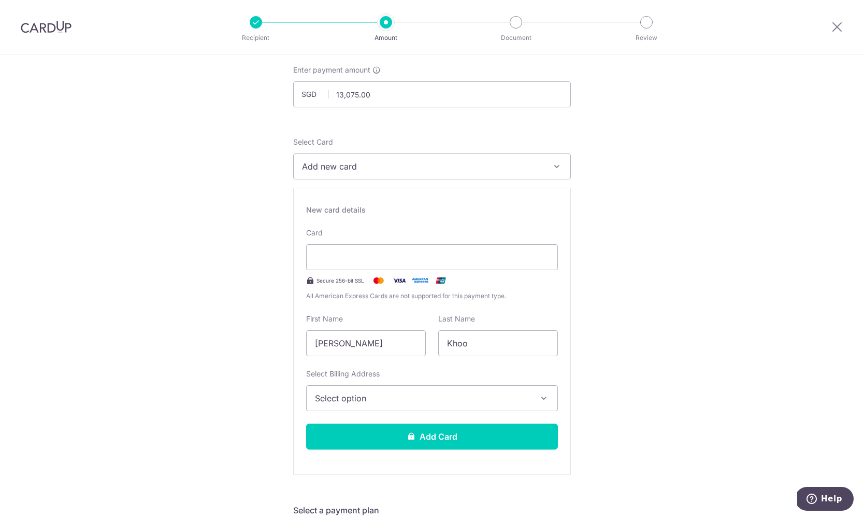
click at [384, 400] on span "Select option" at bounding box center [423, 398] width 216 height 12
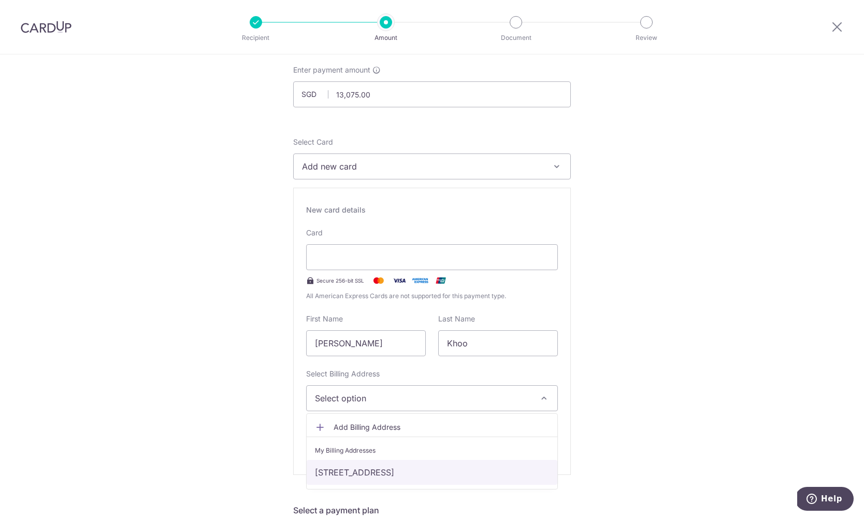
click at [386, 464] on link "[STREET_ADDRESS]" at bounding box center [432, 472] width 251 height 25
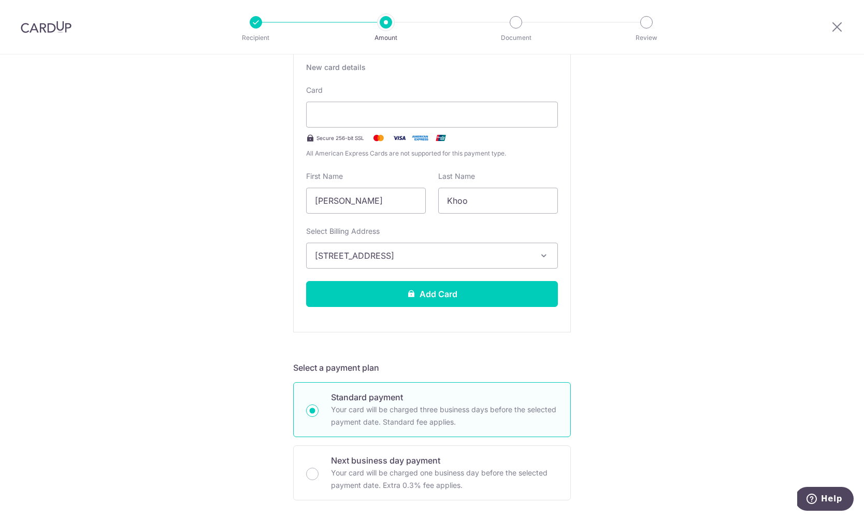
scroll to position [208, 0]
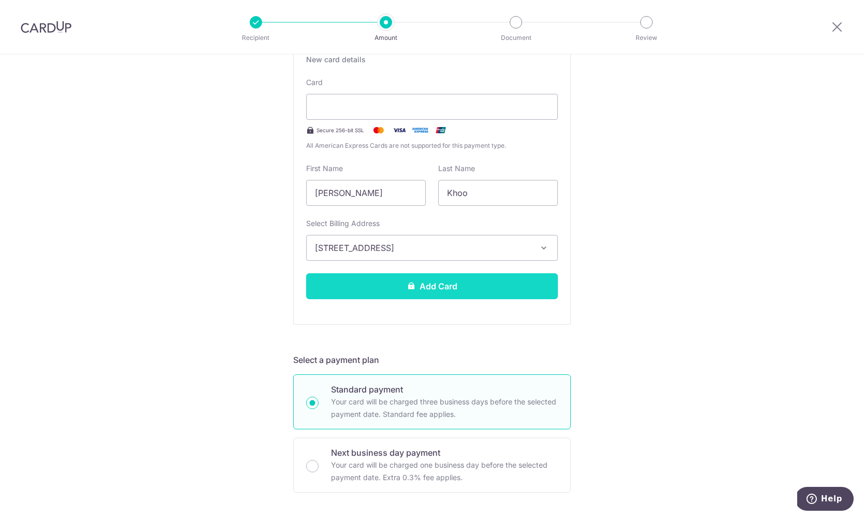
click at [462, 283] on button "Add Card" at bounding box center [432, 286] width 252 height 26
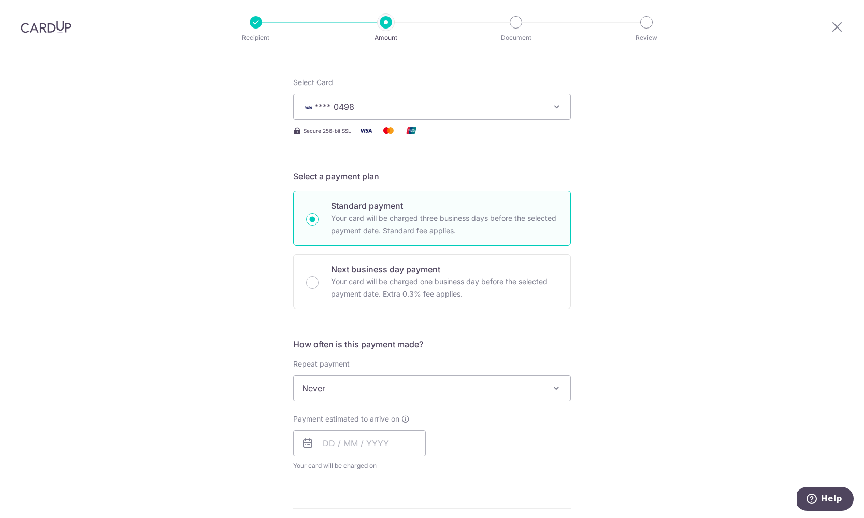
scroll to position [139, 0]
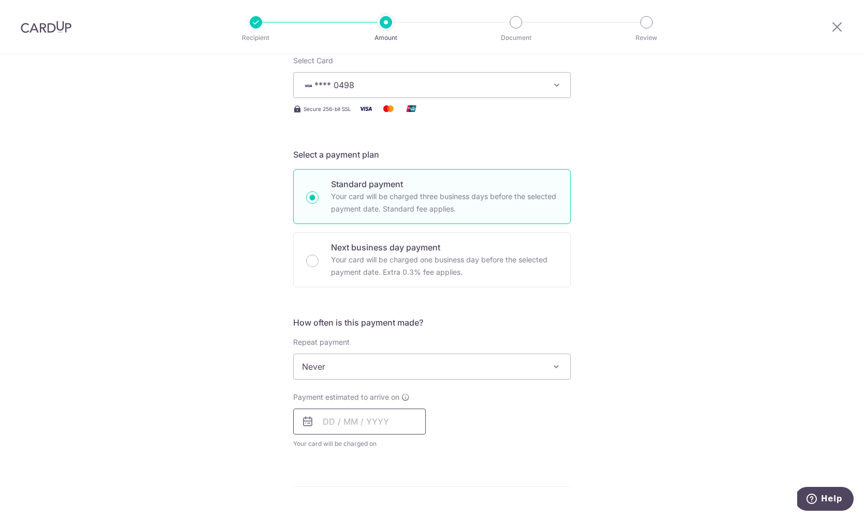
click at [353, 418] on input "text" at bounding box center [359, 421] width 133 height 26
click at [398, 510] on link "11" at bounding box center [397, 515] width 17 height 17
type input "[DATE]"
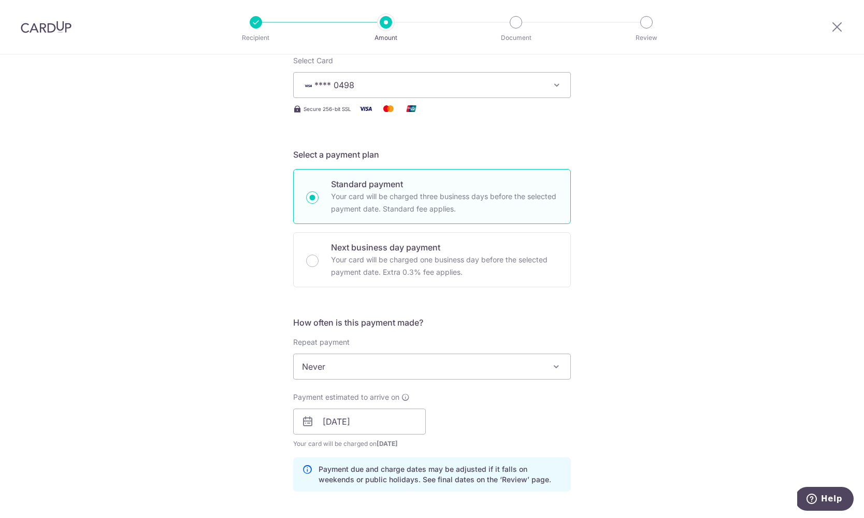
scroll to position [302, 0]
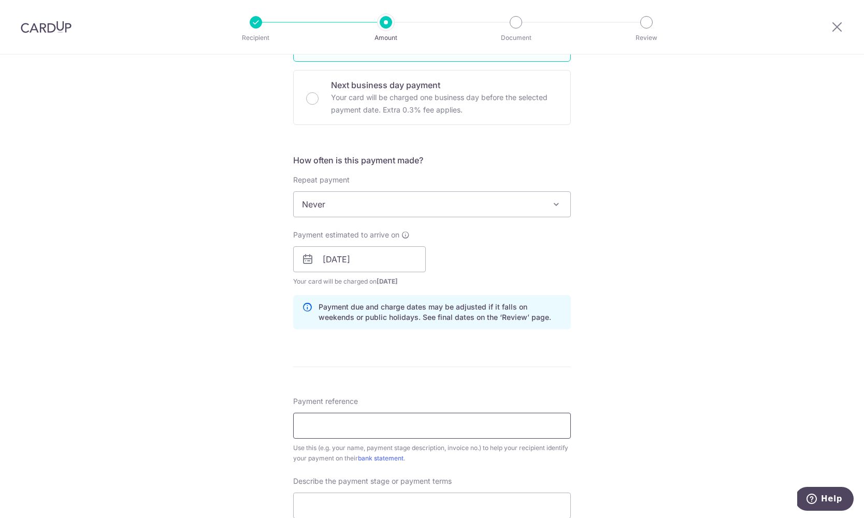
click at [435, 425] on input "Payment reference" at bounding box center [432, 426] width 278 height 26
click at [386, 425] on input "Payment reference" at bounding box center [432, 426] width 278 height 26
paste input "EEDB20251602QJ2007"
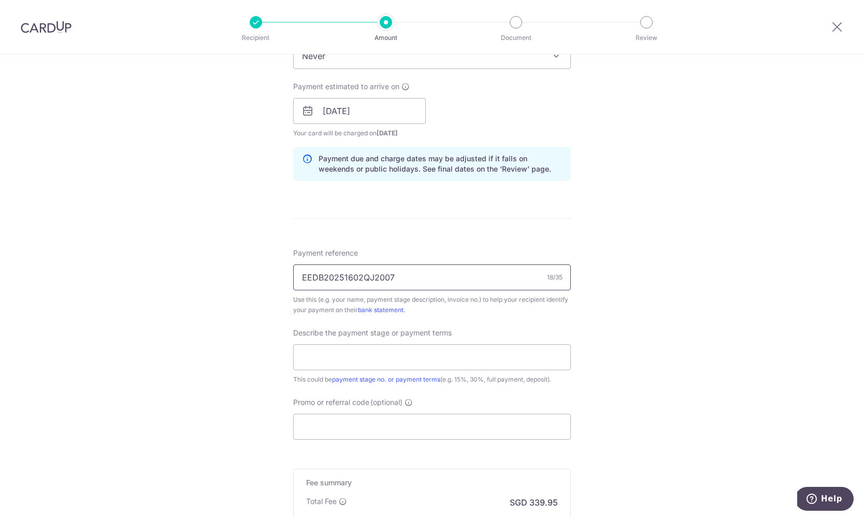
scroll to position [451, 0]
type input "EEDB20251602QJ2007"
click at [352, 349] on input "text" at bounding box center [432, 356] width 278 height 26
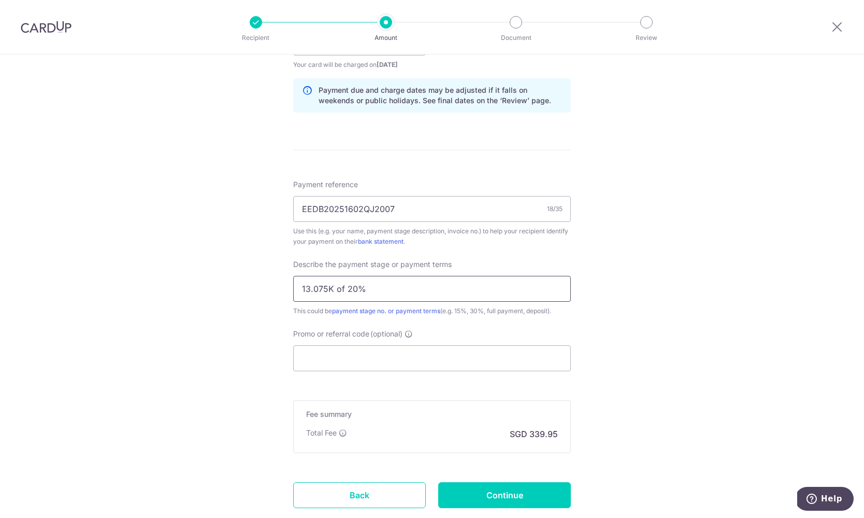
scroll to position [512, 0]
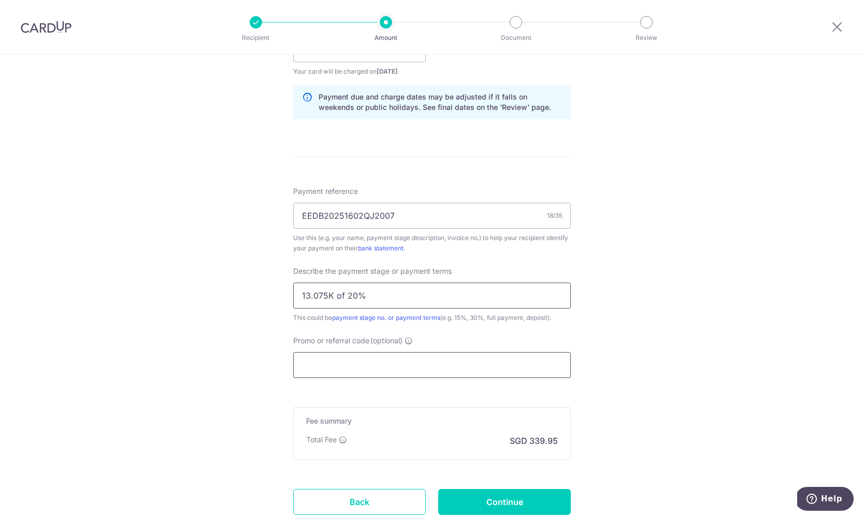
type input "13.075K of 20%"
click at [358, 369] on input "Promo or referral code (optional)" at bounding box center [432, 365] width 278 height 26
paste input "RENO25ONE"
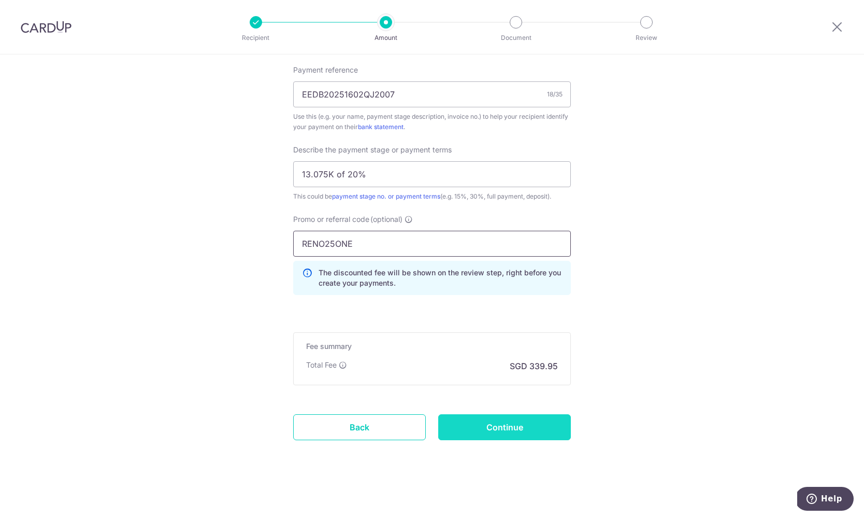
scroll to position [633, 0]
type input "RENO25ONE"
click at [529, 431] on input "Continue" at bounding box center [504, 427] width 133 height 26
type input "Create Schedule"
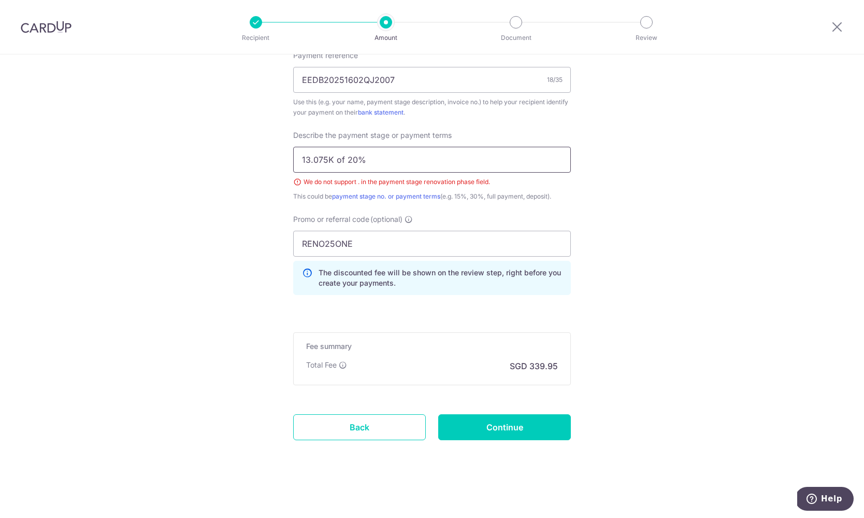
click at [326, 158] on input "13.075K of 20%" at bounding box center [432, 160] width 278 height 26
type input "13K of 20%"
click at [505, 429] on input "Continue" at bounding box center [504, 427] width 133 height 26
type input "Create Schedule"
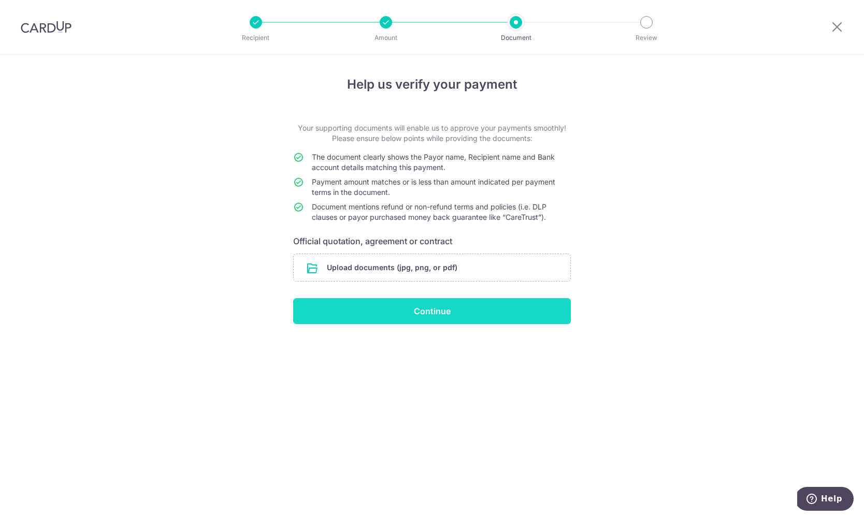
click at [482, 315] on input "Continue" at bounding box center [432, 311] width 278 height 26
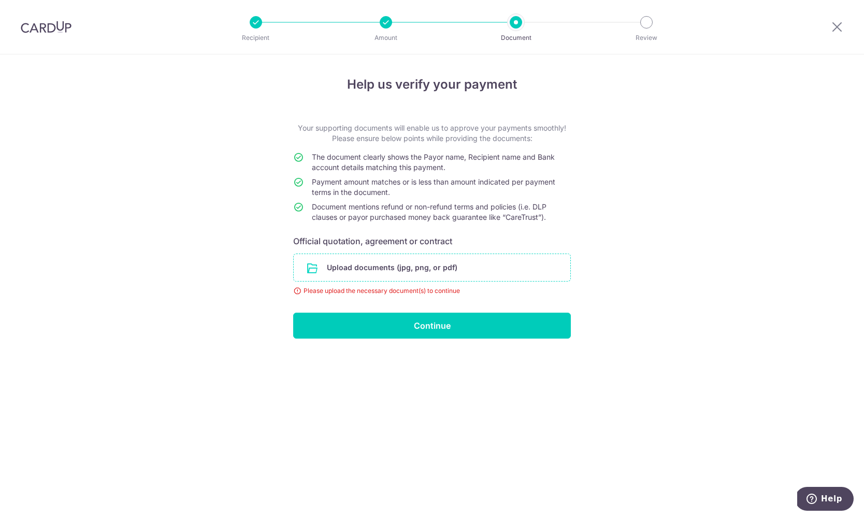
click at [385, 262] on input "file" at bounding box center [432, 267] width 277 height 27
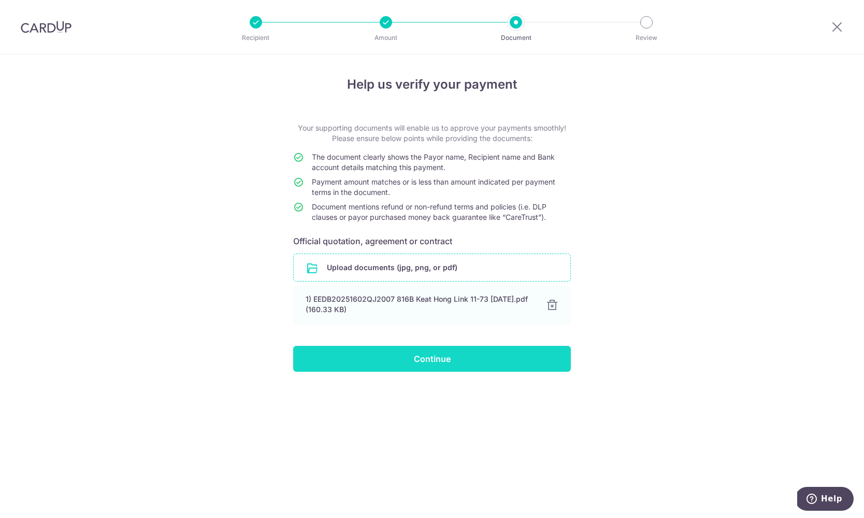
click at [442, 362] on input "Continue" at bounding box center [432, 359] width 278 height 26
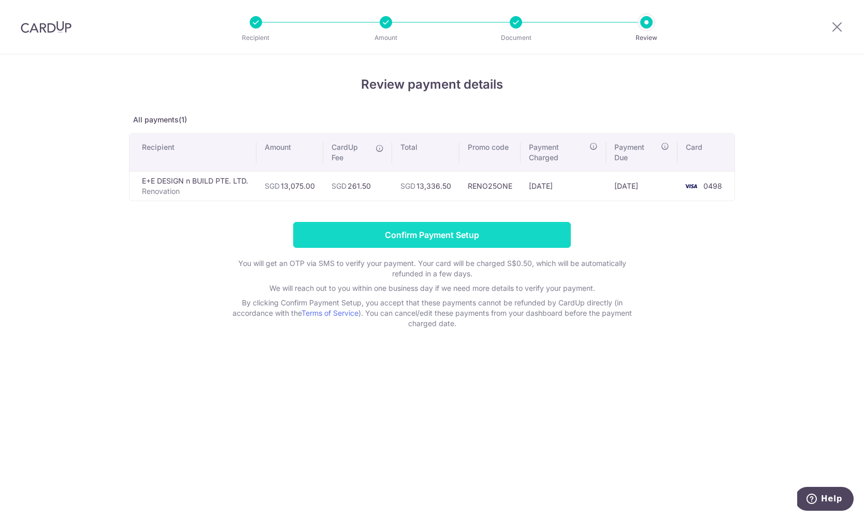
click at [486, 239] on input "Confirm Payment Setup" at bounding box center [432, 235] width 278 height 26
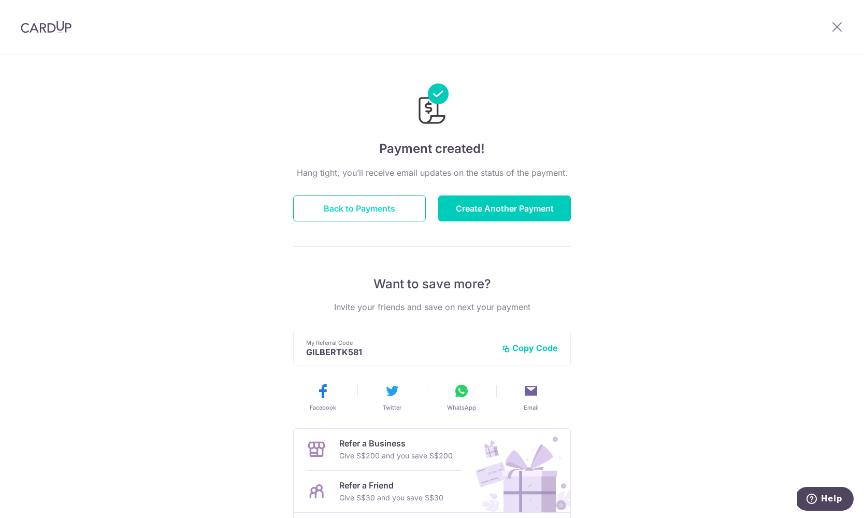
click at [382, 220] on button "Back to Payments" at bounding box center [359, 208] width 133 height 26
